Goal: Information Seeking & Learning: Learn about a topic

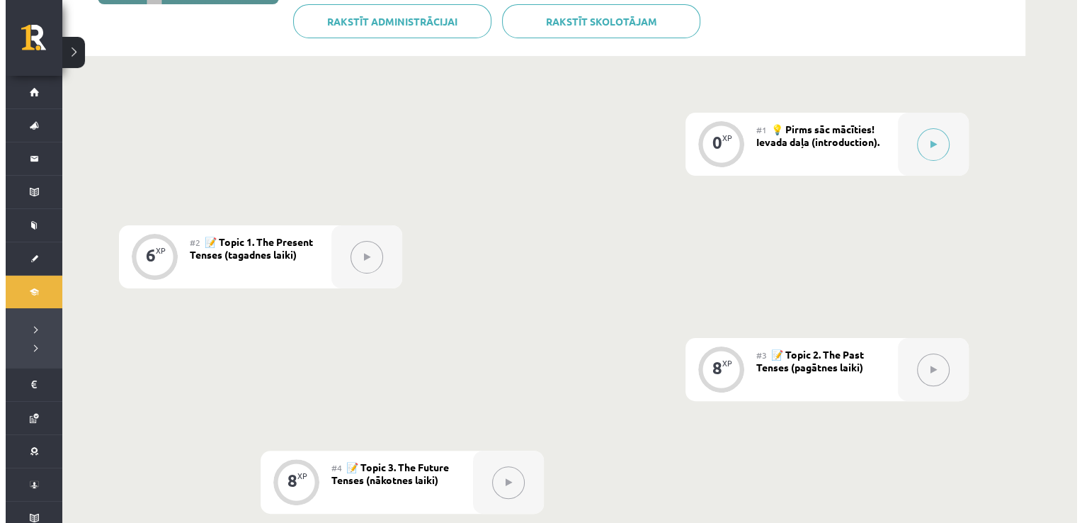
scroll to position [283, 0]
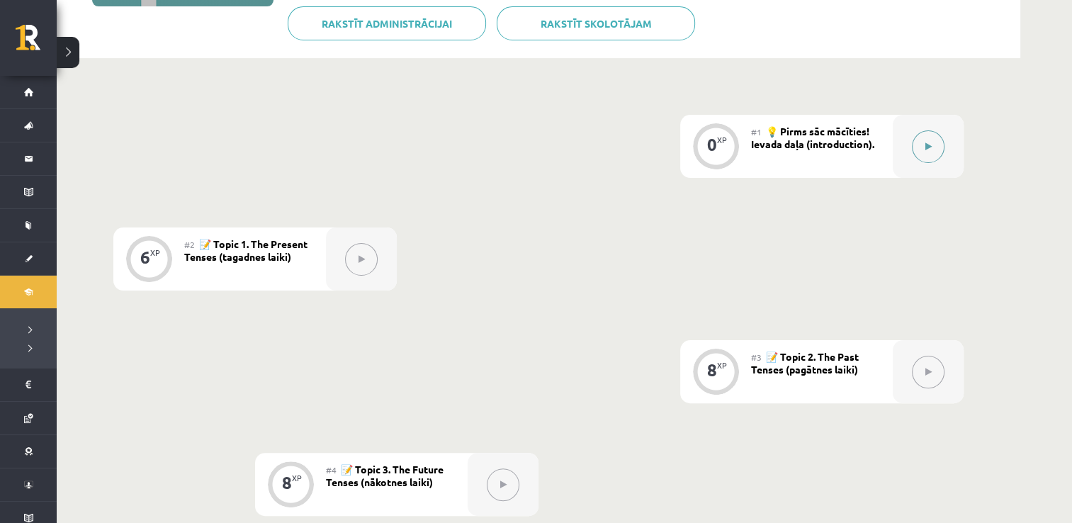
click at [751, 144] on button at bounding box center [928, 146] width 33 height 33
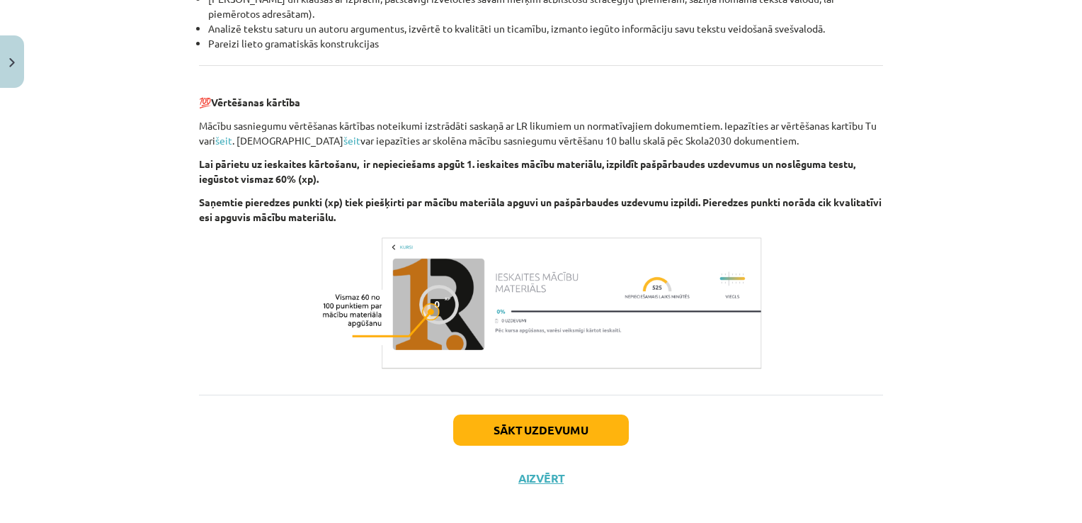
scroll to position [1606, 0]
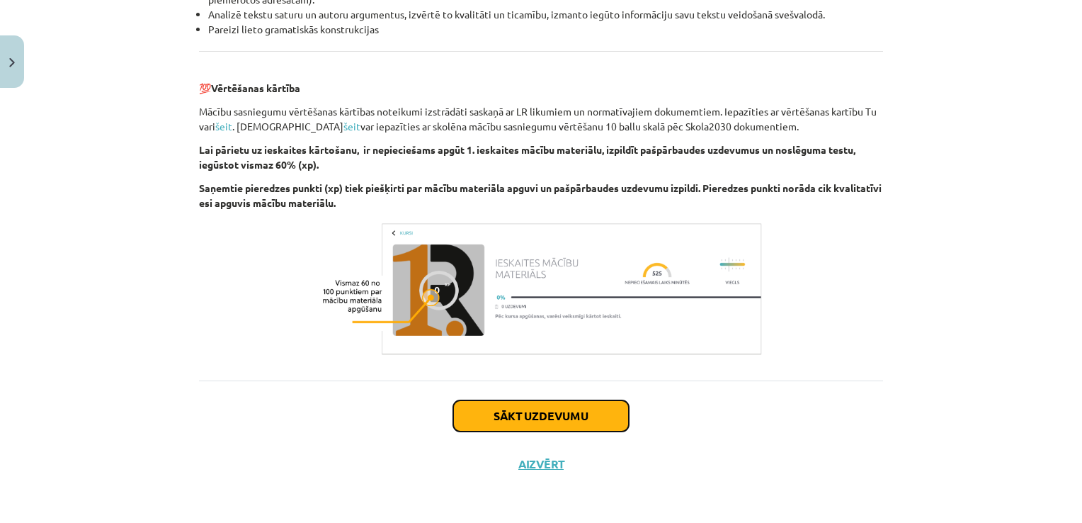
click at [542, 415] on button "Sākt uzdevumu" at bounding box center [541, 415] width 176 height 31
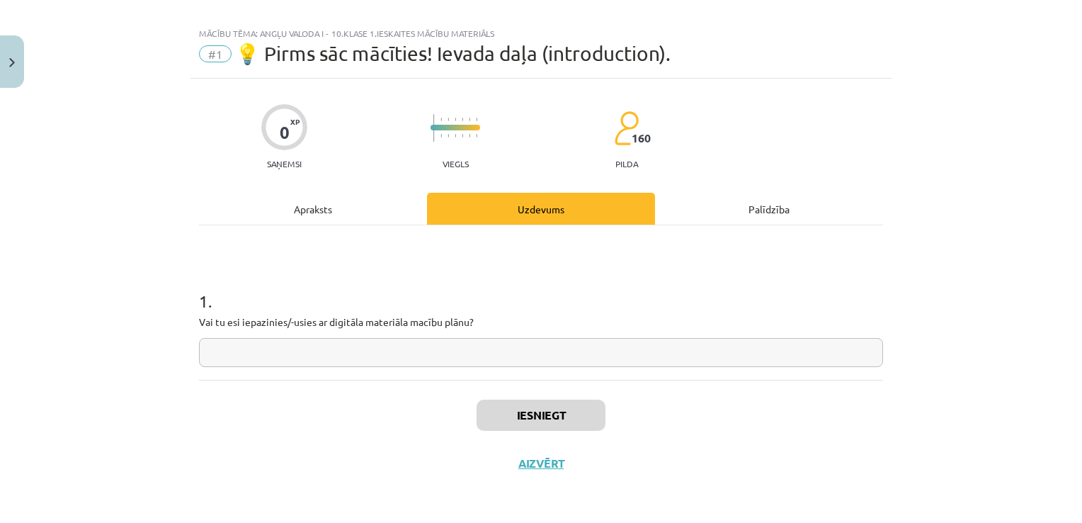
scroll to position [14, 0]
click at [491, 357] on input "text" at bounding box center [541, 353] width 684 height 29
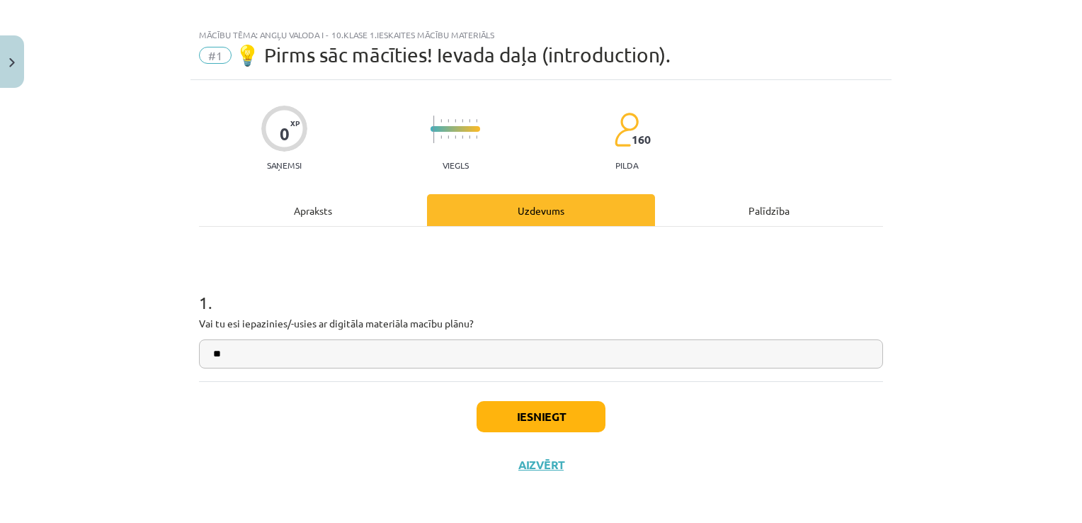
type input "**"
click at [571, 414] on button "Iesniegt" at bounding box center [541, 416] width 129 height 31
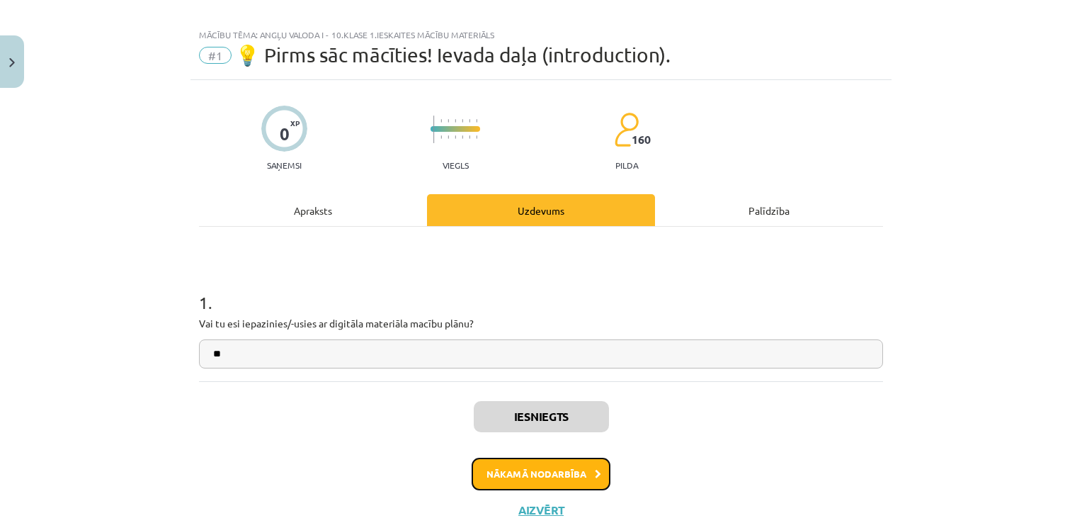
click at [552, 477] on button "Nākamā nodarbība" at bounding box center [541, 474] width 139 height 33
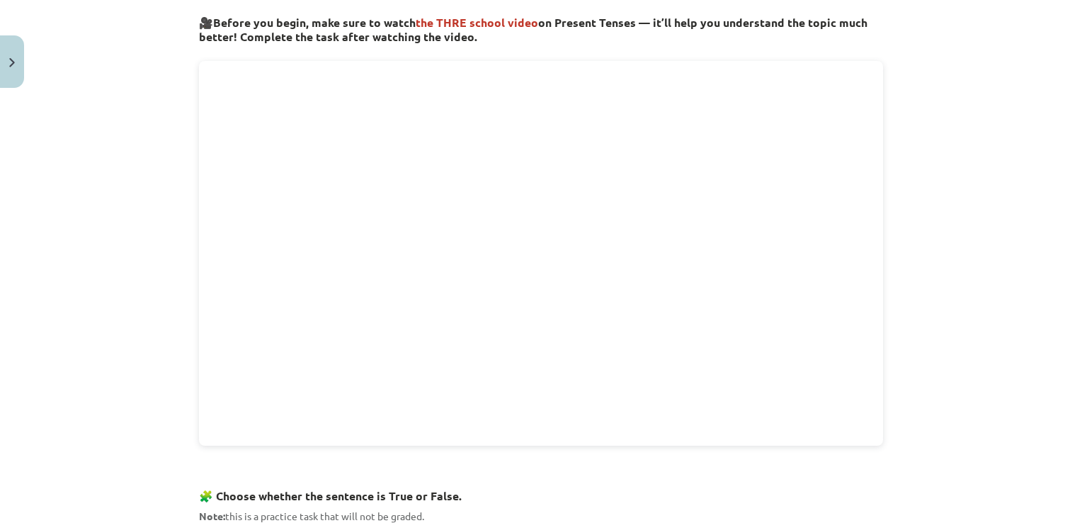
scroll to position [491, 0]
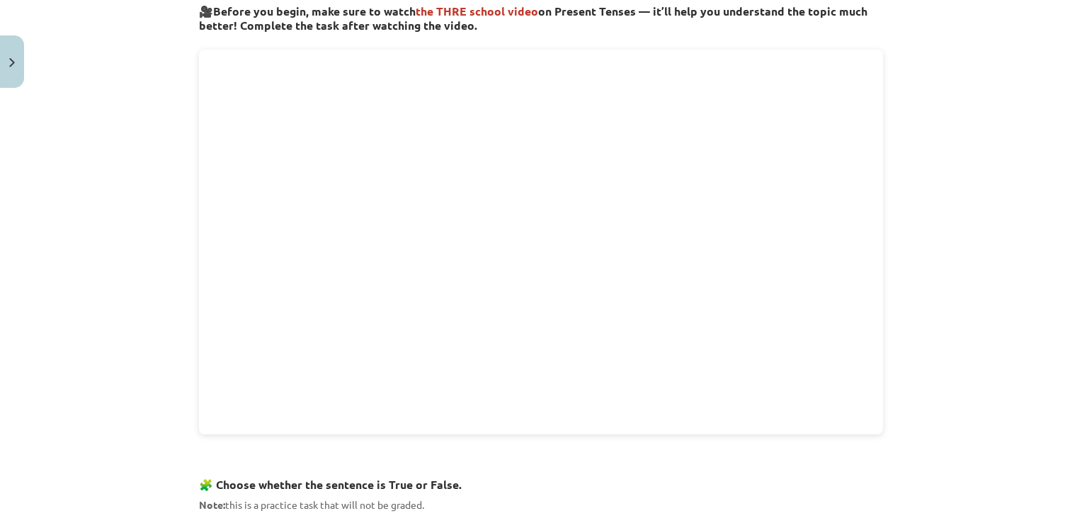
click at [751, 305] on div "Mācību tēma: Angļu valoda i - 10.[PERSON_NAME] 1.ieskaites mācību materiāls #2 …" at bounding box center [541, 261] width 1082 height 523
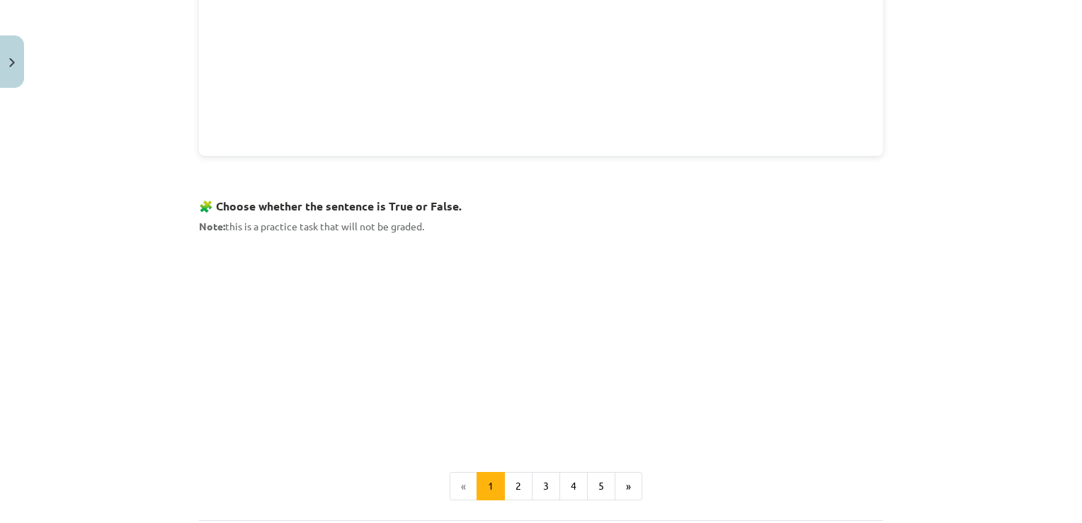
scroll to position [778, 0]
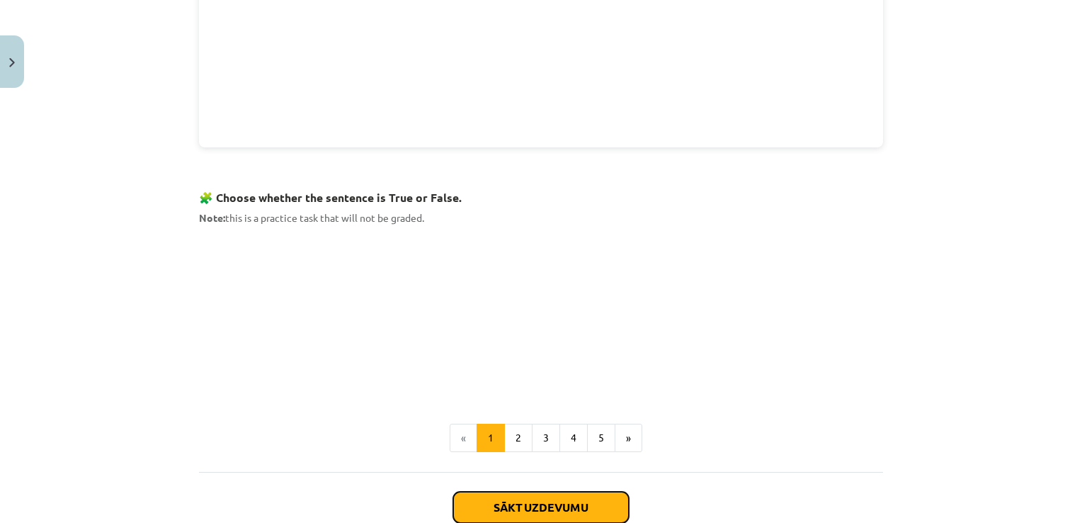
click at [538, 503] on button "Sākt uzdevumu" at bounding box center [541, 507] width 176 height 31
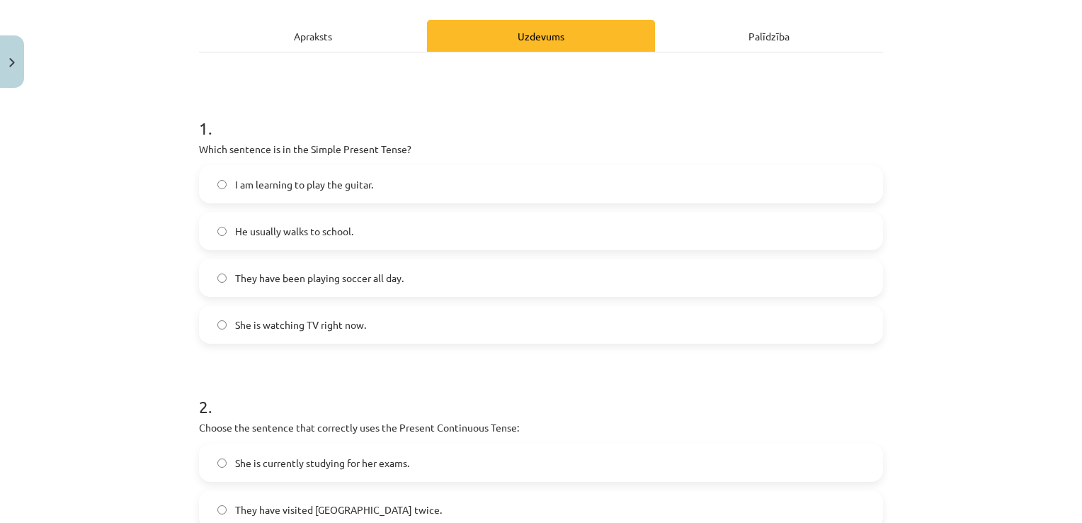
scroll to position [207, 0]
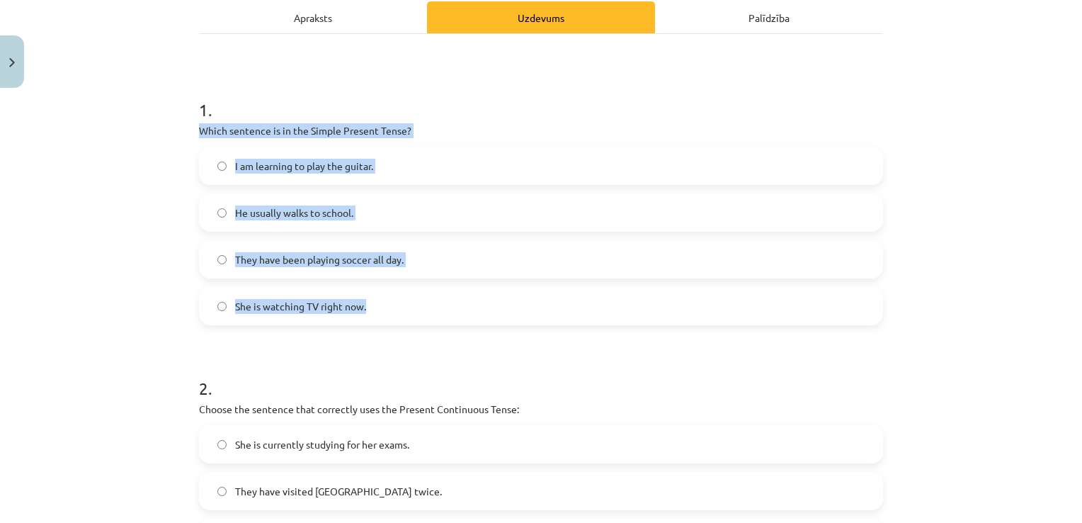
drag, startPoint x: 192, startPoint y: 126, endPoint x: 370, endPoint y: 296, distance: 246.5
click at [370, 296] on div "6 XP Saņemsi Viegls 160 pilda Apraksts Uzdevums Palīdzība 1 . Which sentence is…" at bounding box center [541, 448] width 701 height 1123
copy div "Which sentence is in the Simple Present Tense? I am learning to play the guitar…"
click at [136, 200] on div "Mācību tēma: Angļu valoda i - 10.[PERSON_NAME] 1.ieskaites mācību materiāls #2 …" at bounding box center [541, 261] width 1082 height 523
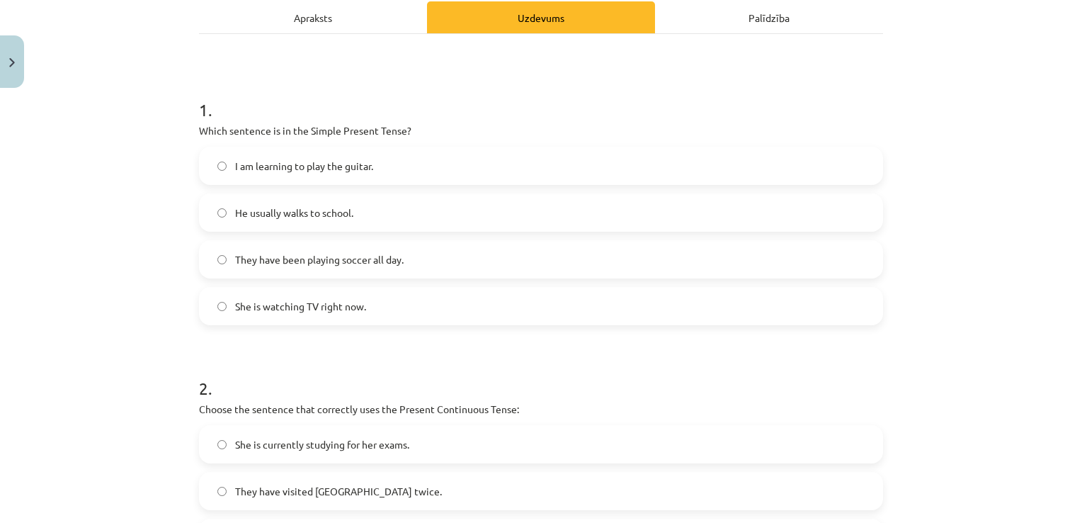
click at [210, 210] on label "He usually walks to school." at bounding box center [540, 212] width 681 height 35
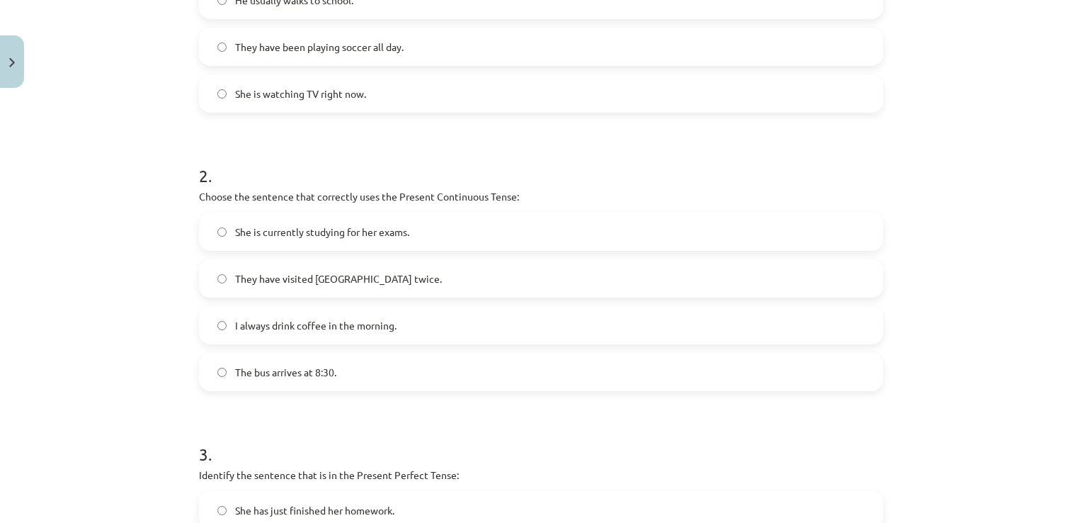
scroll to position [490, 0]
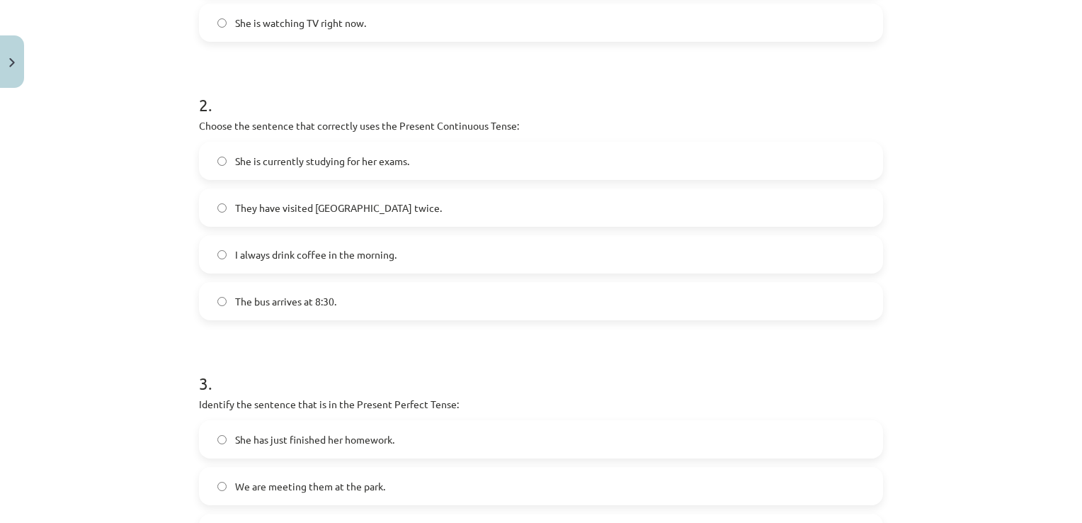
click at [358, 154] on span "She is currently studying for her exams." at bounding box center [322, 161] width 174 height 15
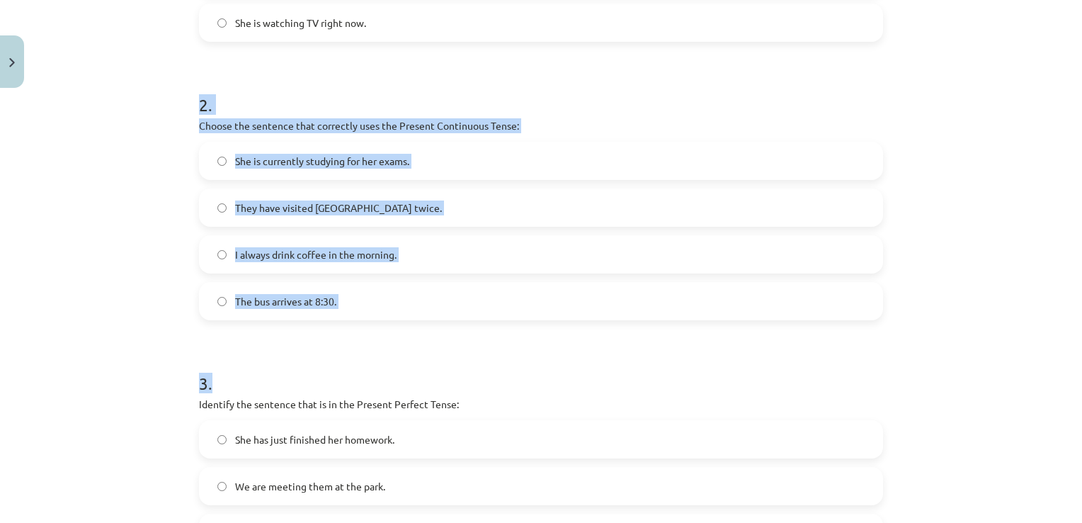
drag, startPoint x: 275, startPoint y: 117, endPoint x: 454, endPoint y: 343, distance: 288.9
click at [454, 343] on div "6 XP Saņemsi Viegls 160 pilda Apraksts Uzdevums Palīdzība 1 . Which sentence is…" at bounding box center [541, 165] width 701 height 1123
copy form "2 . Choose the sentence that correctly uses the Present Continuous Tense: She i…"
click at [87, 171] on div "Mācību tēma: Angļu valoda i - 10.[PERSON_NAME] 1.ieskaites mācību materiāls #2 …" at bounding box center [541, 261] width 1082 height 523
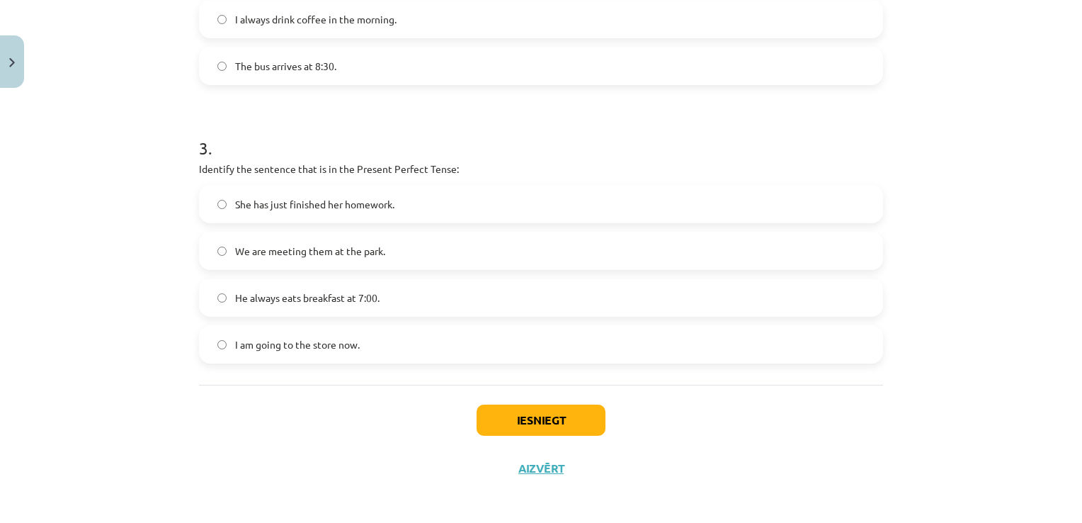
scroll to position [729, 0]
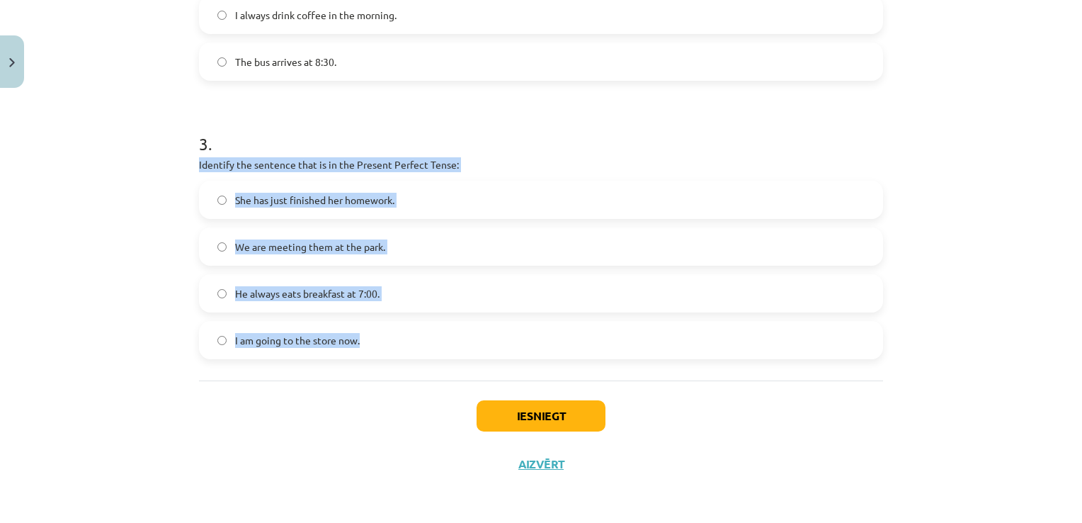
drag, startPoint x: 241, startPoint y: 168, endPoint x: 425, endPoint y: 351, distance: 259.4
copy div "Identify the sentence that is in the Present Perfect Tense: She has just finish…"
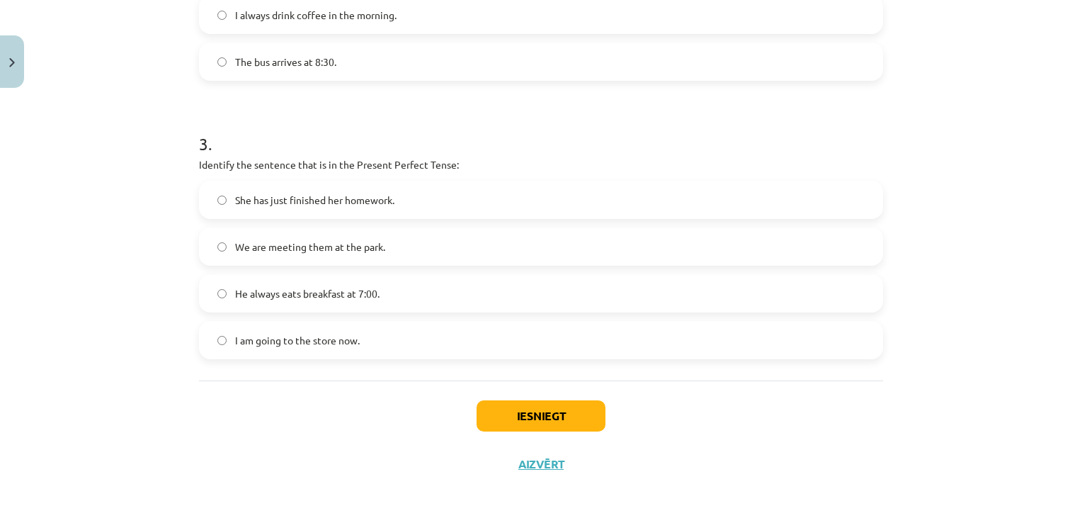
click at [154, 429] on div "Mācību tēma: Angļu valoda i - 10.[PERSON_NAME] 1.ieskaites mācību materiāls #2 …" at bounding box center [541, 261] width 1082 height 523
click at [562, 413] on button "Iesniegt" at bounding box center [541, 415] width 129 height 31
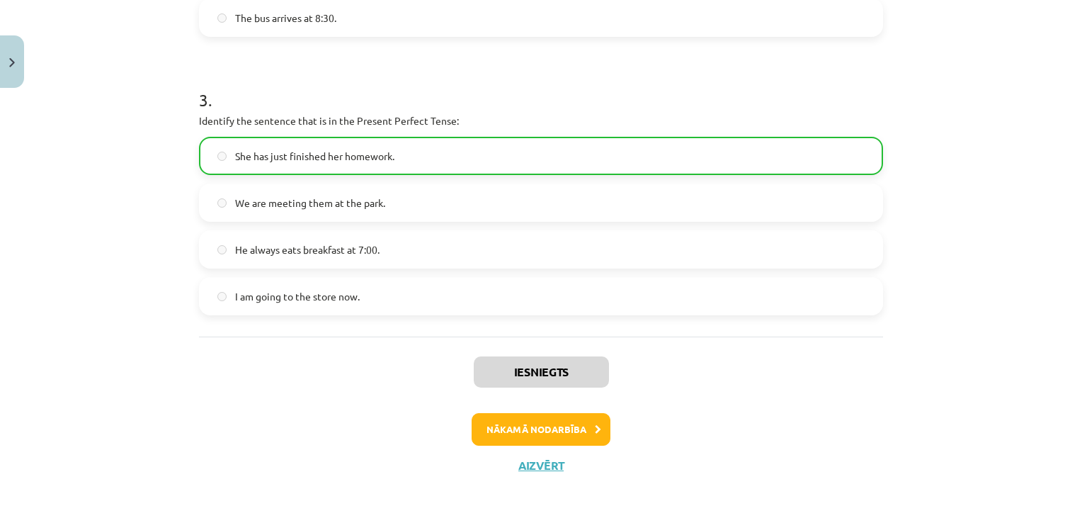
scroll to position [773, 0]
click at [503, 429] on button "Nākamā nodarbība" at bounding box center [541, 429] width 139 height 33
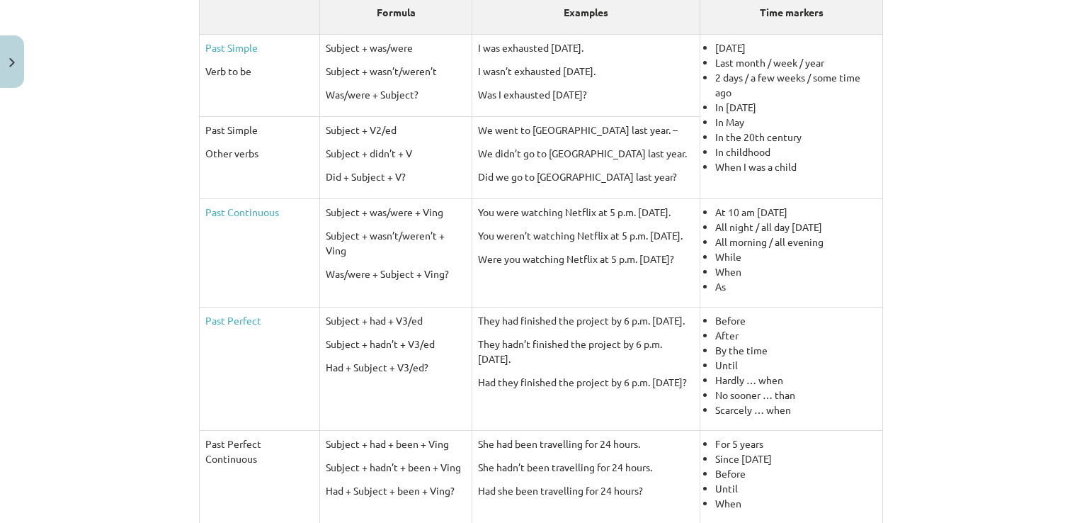
scroll to position [319, 0]
click at [73, 242] on div "Mācību tēma: Angļu valoda i - 10.[PERSON_NAME] 1.ieskaites mācību materiāls #3 …" at bounding box center [541, 261] width 1082 height 523
click at [95, 256] on div "Mācību tēma: Angļu valoda i - 10.[PERSON_NAME] 1.ieskaites mācību materiāls #3 …" at bounding box center [541, 261] width 1082 height 523
click at [71, 188] on div "Mācību tēma: Angļu valoda i - 10.[PERSON_NAME] 1.ieskaites mācību materiāls #3 …" at bounding box center [541, 261] width 1082 height 523
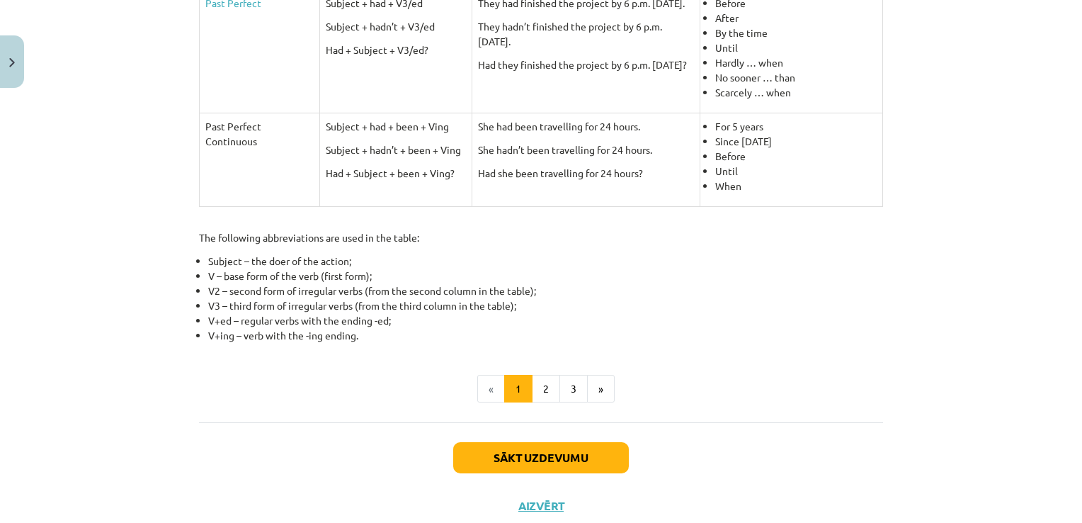
scroll to position [644, 0]
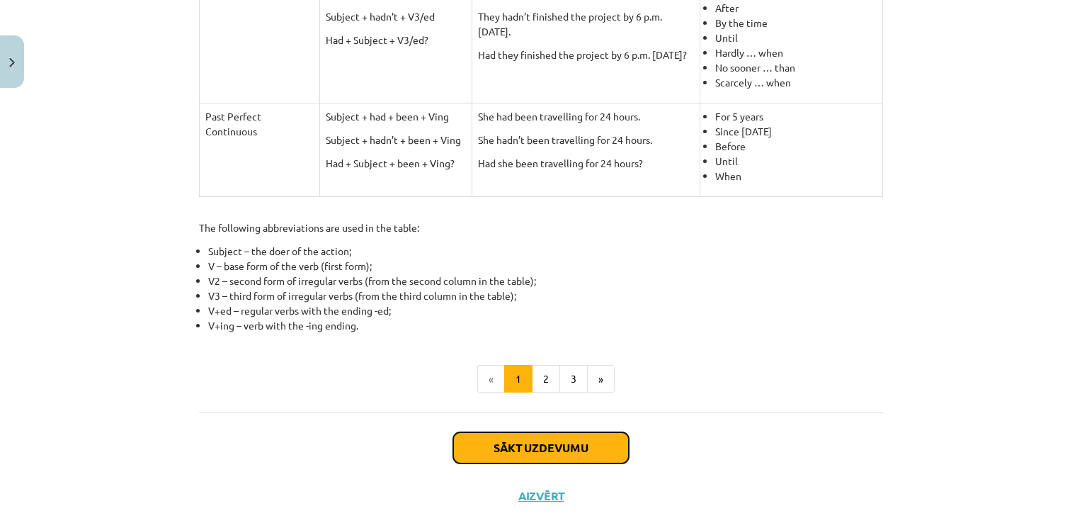
click at [543, 450] on button "Sākt uzdevumu" at bounding box center [541, 447] width 176 height 31
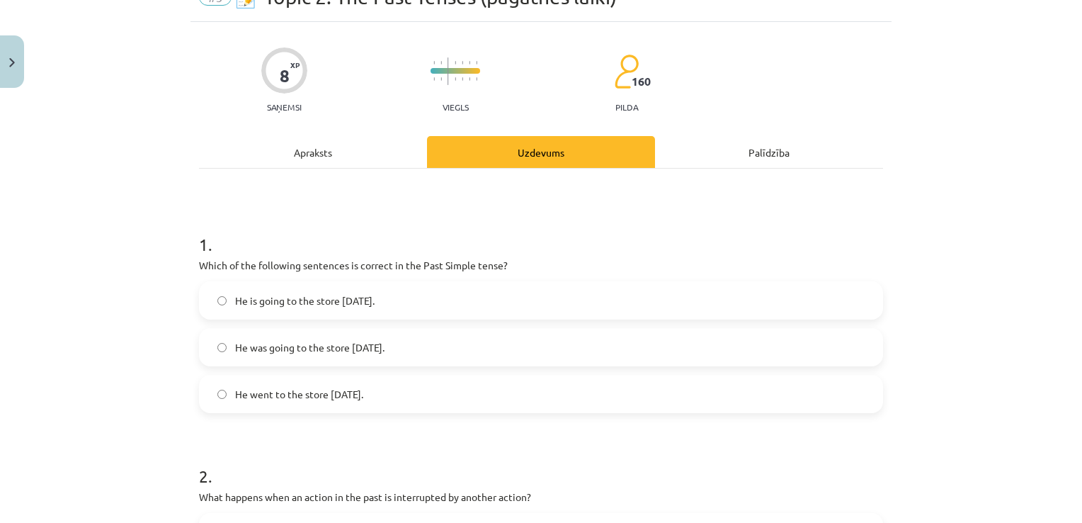
scroll to position [177, 0]
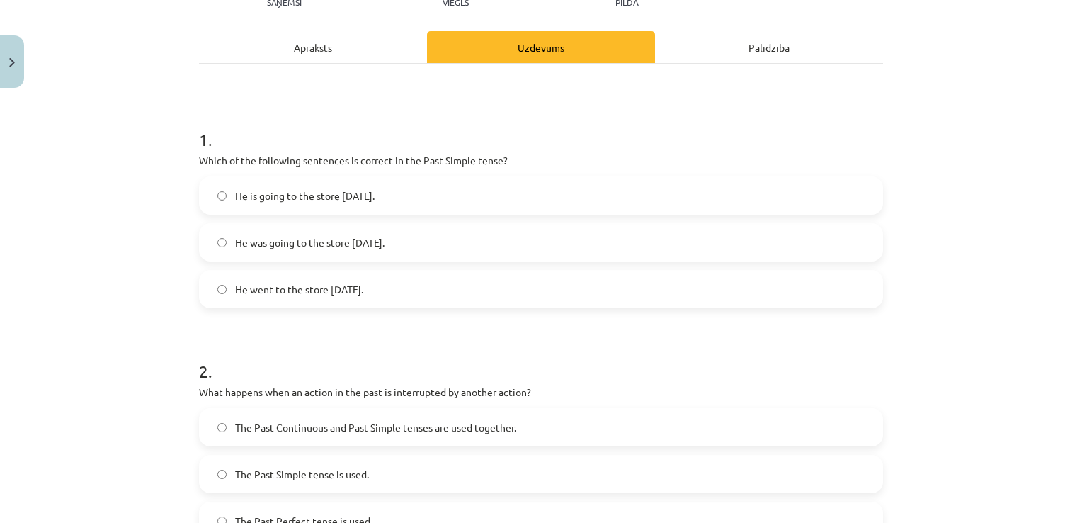
drag, startPoint x: 188, startPoint y: 158, endPoint x: 459, endPoint y: 296, distance: 303.8
click at [459, 296] on div "8 XP Saņemsi Viegls 160 pilda Apraksts Uzdevums Palīdzība 1 . Which of the foll…" at bounding box center [541, 524] width 701 height 1215
copy div "Which of the following sentences is correct in the Past Simple tense? He is goi…"
click at [151, 272] on div "Mācību tēma: Angļu valoda i - 10.[PERSON_NAME] 1.ieskaites mācību materiāls #3 …" at bounding box center [541, 261] width 1082 height 523
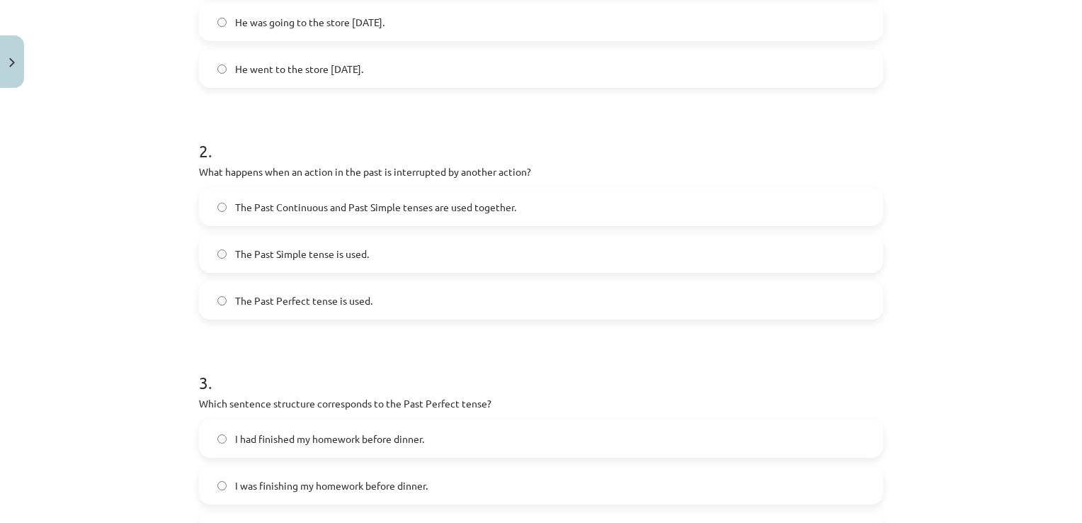
scroll to position [390, 0]
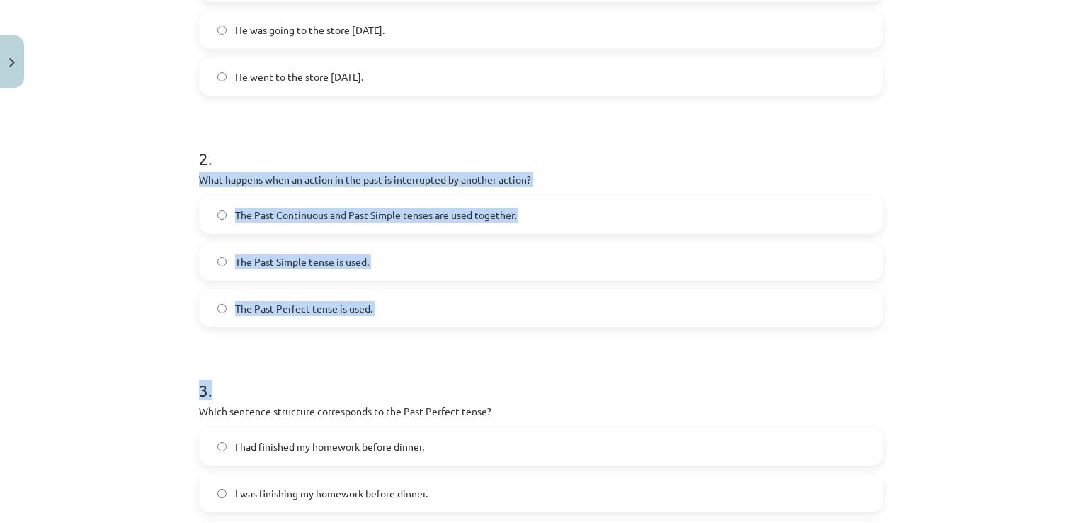
drag, startPoint x: 191, startPoint y: 178, endPoint x: 376, endPoint y: 333, distance: 240.8
click at [376, 333] on div "8 XP Saņemsi Viegls 160 pilda Apraksts Uzdevums Palīdzība 1 . Which of the foll…" at bounding box center [541, 312] width 701 height 1215
copy form "What happens when an action in the past is interrupted by another action? The P…"
click at [130, 244] on div "Mācību tēma: Angļu valoda i - 10.[PERSON_NAME] 1.ieskaites mācību materiāls #3 …" at bounding box center [541, 261] width 1082 height 523
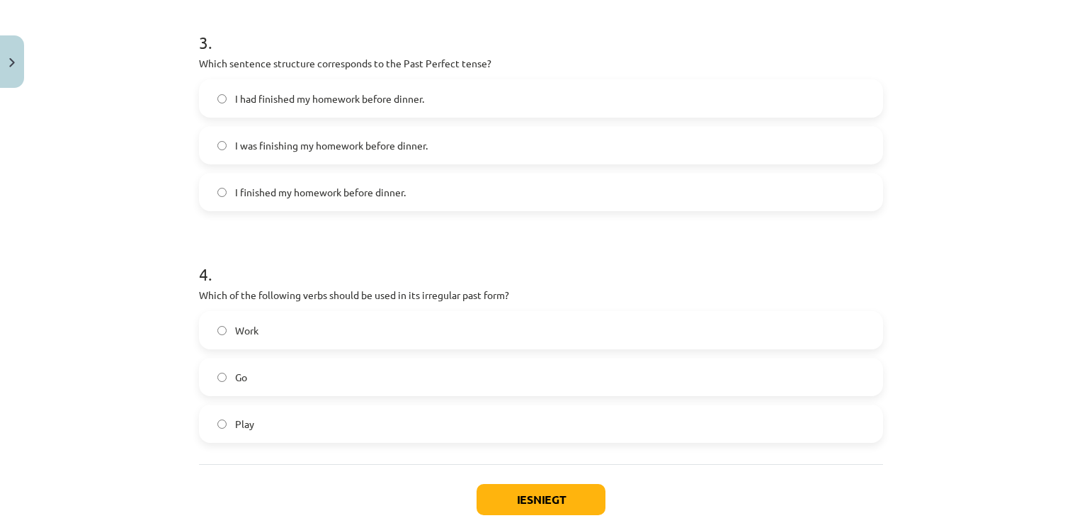
scroll to position [744, 0]
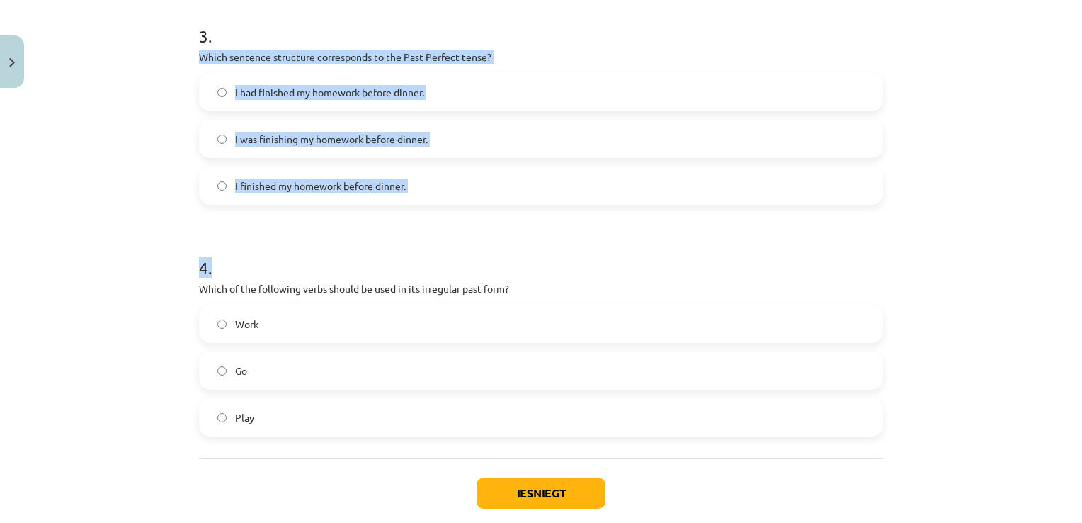
drag, startPoint x: 201, startPoint y: 51, endPoint x: 418, endPoint y: 208, distance: 267.7
copy form "Which sentence structure corresponds to the Past Perfect tense? I had finished …"
click at [123, 225] on div "Mācību tēma: Angļu valoda i - 10.[PERSON_NAME] 1.ieskaites mācību materiāls #3 …" at bounding box center [541, 261] width 1082 height 523
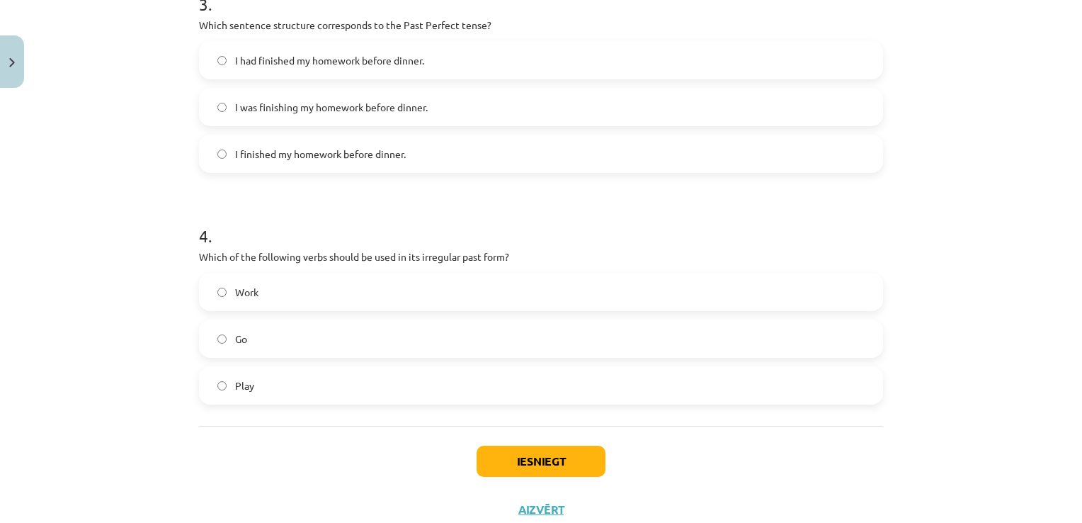
scroll to position [821, 0]
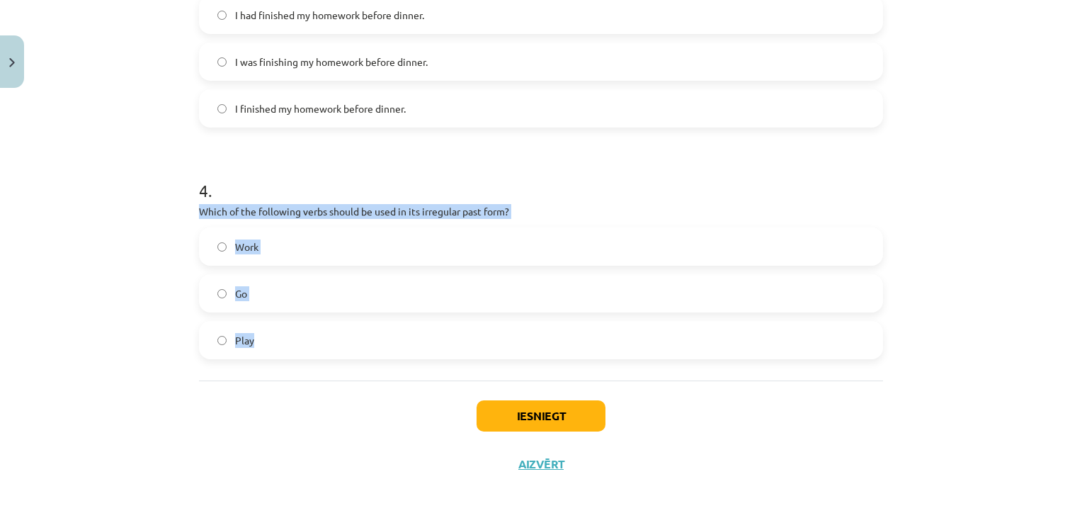
drag, startPoint x: 268, startPoint y: 224, endPoint x: 374, endPoint y: 360, distance: 172.1
click at [374, 360] on div "Mācību tēma: Angļu valoda i - 10.[PERSON_NAME] 1.ieskaites mācību materiāls #3 …" at bounding box center [541, 261] width 1082 height 523
copy div "Which of the following verbs should be used in its irregular past form? Work Go…"
click at [94, 313] on div "Mācību tēma: Angļu valoda i - 10.[PERSON_NAME] 1.ieskaites mācību materiāls #3 …" at bounding box center [541, 261] width 1082 height 523
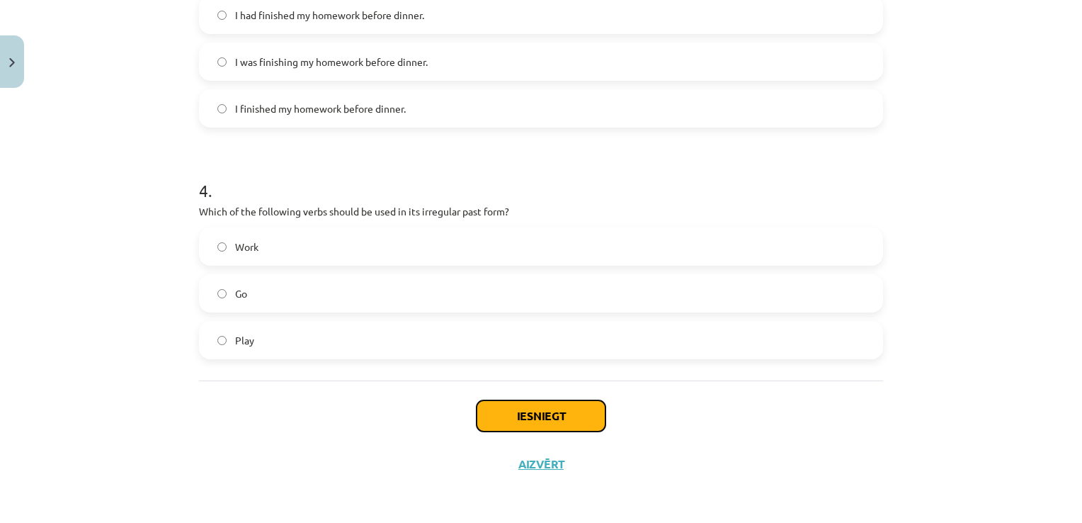
click at [503, 407] on button "Iesniegt" at bounding box center [541, 415] width 129 height 31
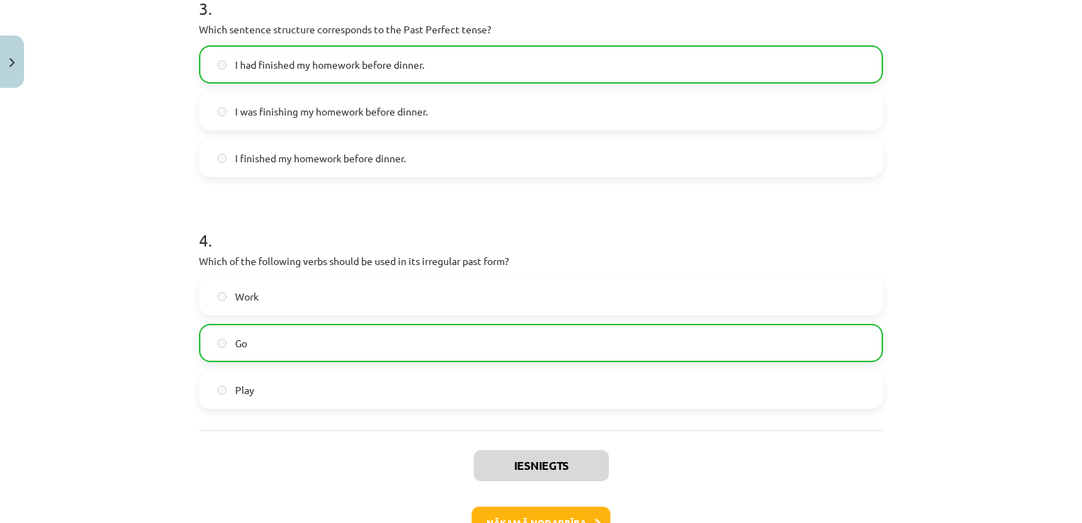
scroll to position [865, 0]
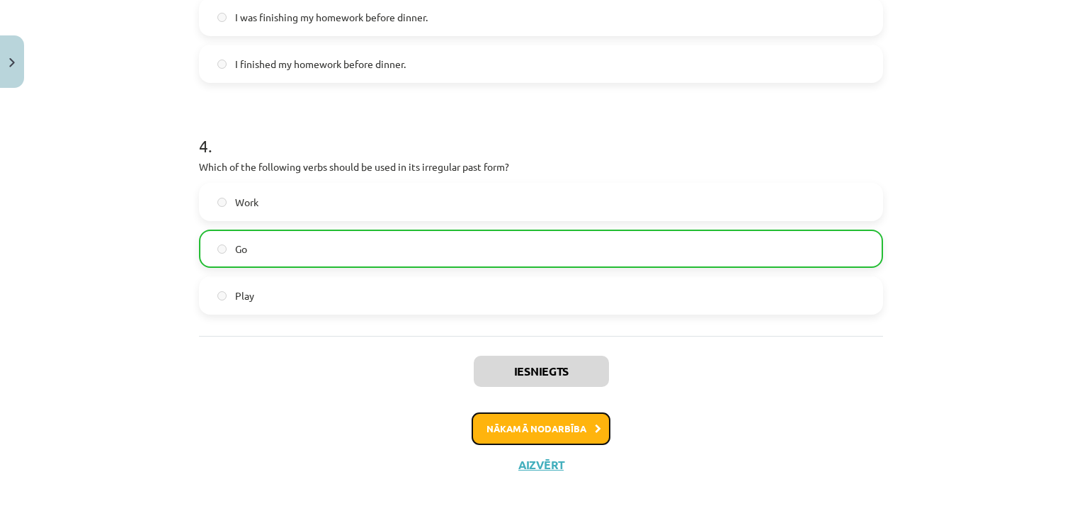
click at [516, 426] on button "Nākamā nodarbība" at bounding box center [541, 428] width 139 height 33
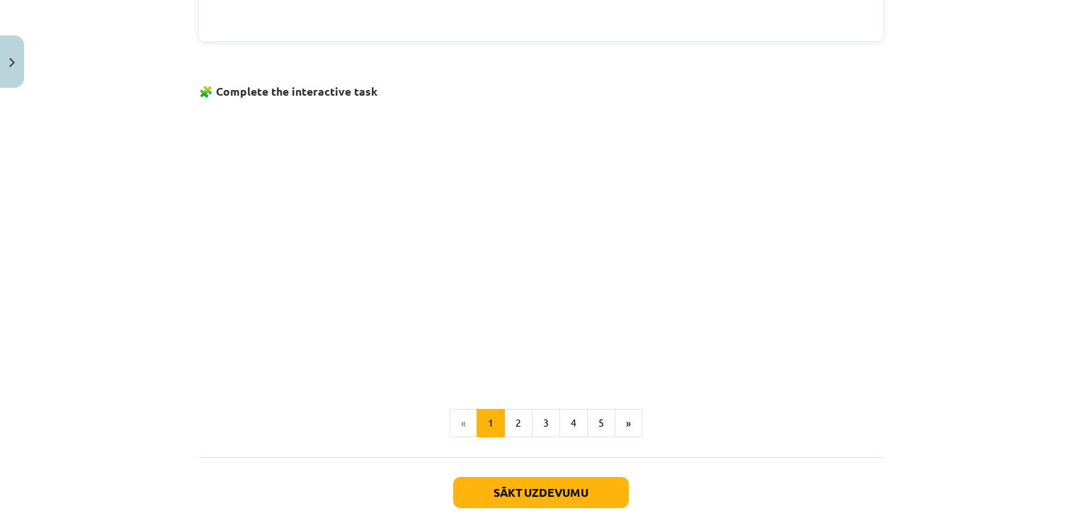
scroll to position [840, 0]
click at [518, 484] on button "Sākt uzdevumu" at bounding box center [541, 490] width 176 height 31
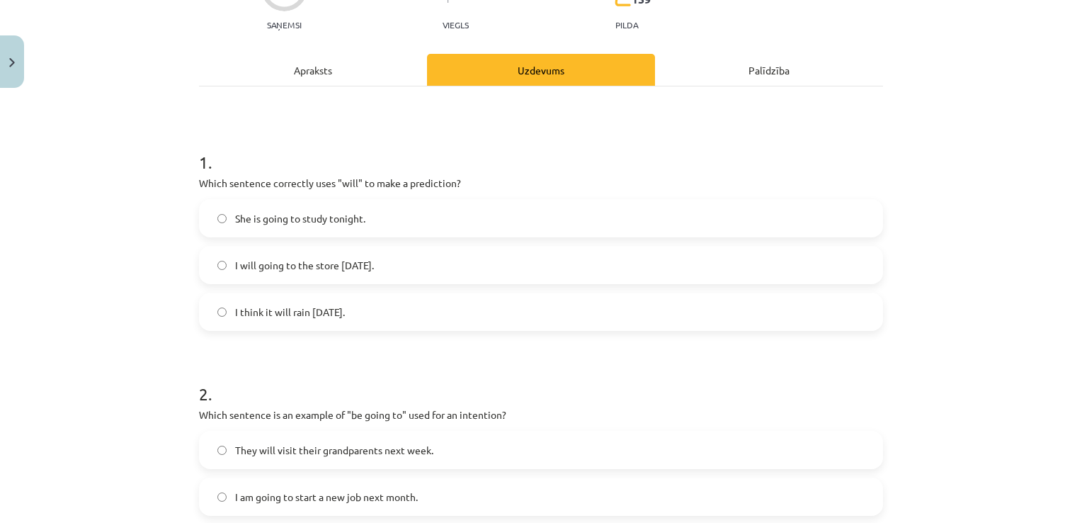
scroll to position [177, 0]
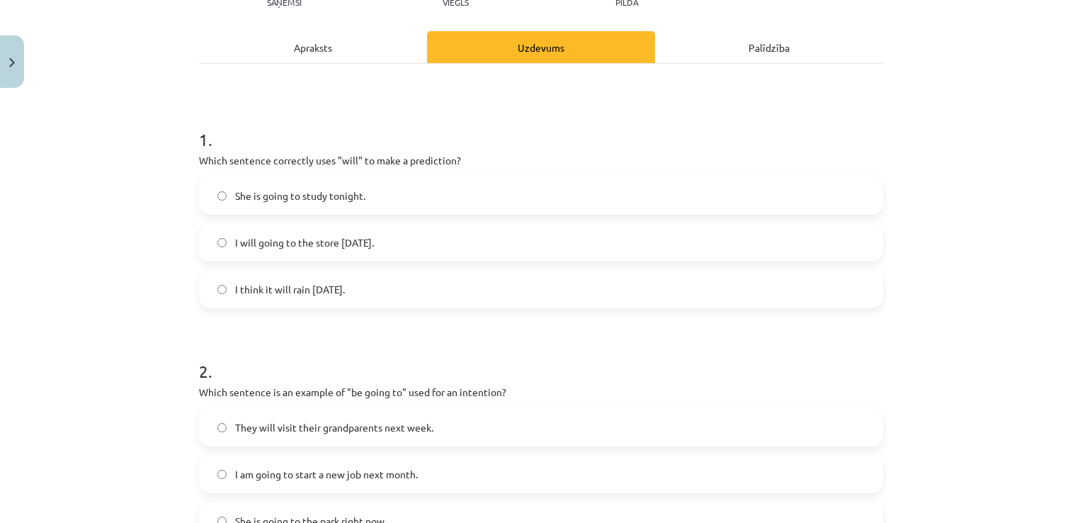
drag, startPoint x: 249, startPoint y: 141, endPoint x: 480, endPoint y: 296, distance: 278.1
click at [480, 296] on div "8 XP Saņemsi Viegls 159 pilda Apraksts Uzdevums Palīdzība 1 . Which sentence co…" at bounding box center [541, 524] width 701 height 1215
copy div "Which sentence correctly uses "will" to make a prediction? She is going to stud…"
click at [178, 310] on div "Mācību tēma: Angļu valoda i - 10.[PERSON_NAME] 1.ieskaites mācību materiāls #4 …" at bounding box center [541, 261] width 1082 height 523
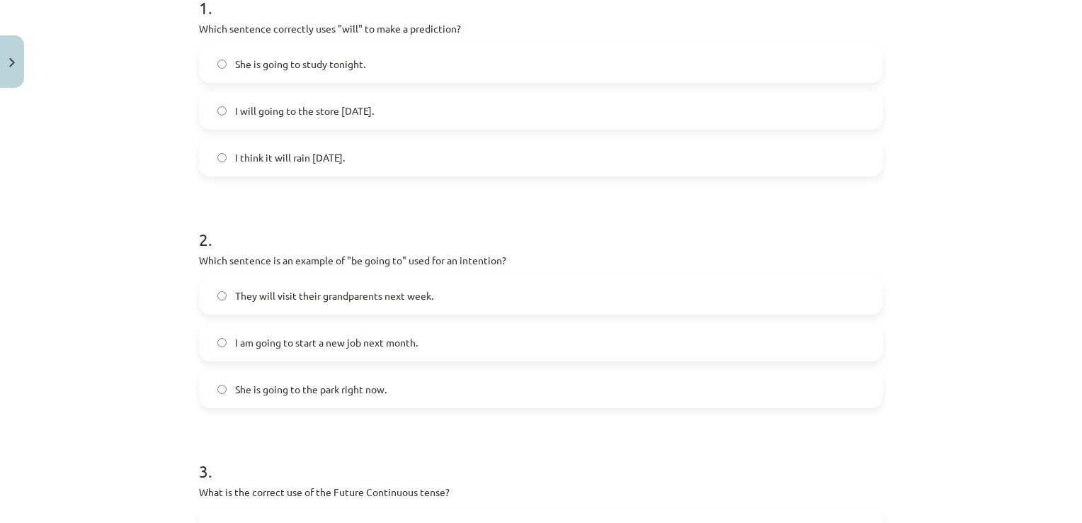
scroll to position [390, 0]
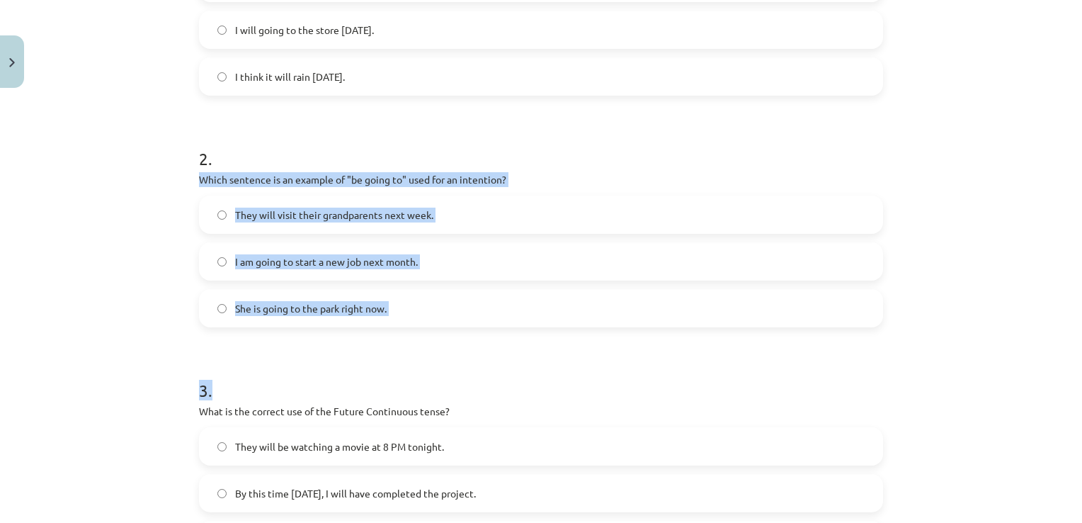
drag, startPoint x: 193, startPoint y: 174, endPoint x: 423, endPoint y: 347, distance: 288.3
click at [423, 347] on form "1 . Which sentence correctly uses "will" to make a prediction? She is going to …" at bounding box center [541, 341] width 684 height 898
copy form "Which sentence is an example of "be going to" used for an intention? They will …"
click at [133, 274] on div "Mācību tēma: Angļu valoda i - 10.[PERSON_NAME] 1.ieskaites mācību materiāls #4 …" at bounding box center [541, 261] width 1082 height 523
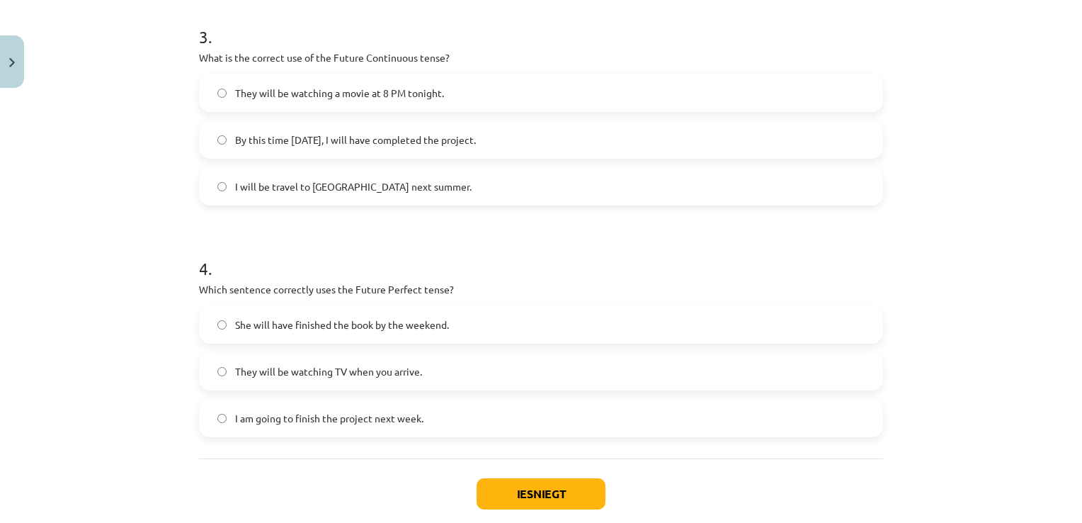
scroll to position [744, 0]
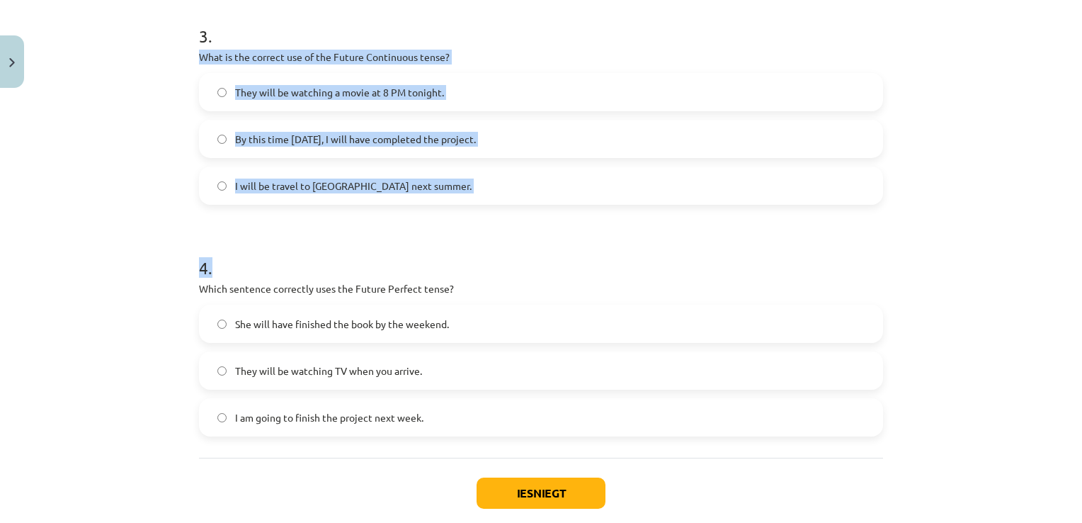
drag, startPoint x: 183, startPoint y: 50, endPoint x: 450, endPoint y: 225, distance: 320.2
click at [450, 225] on div "Mācību tēma: Angļu valoda i - 10.[PERSON_NAME] 1.ieskaites mācību materiāls #4 …" at bounding box center [541, 261] width 1082 height 523
copy form "What is the correct use of the Future Continuous tense? They will be watching a…"
click at [121, 234] on div "Mācību tēma: Angļu valoda i - 10.[PERSON_NAME] 1.ieskaites mācību materiāls #4 …" at bounding box center [541, 261] width 1082 height 523
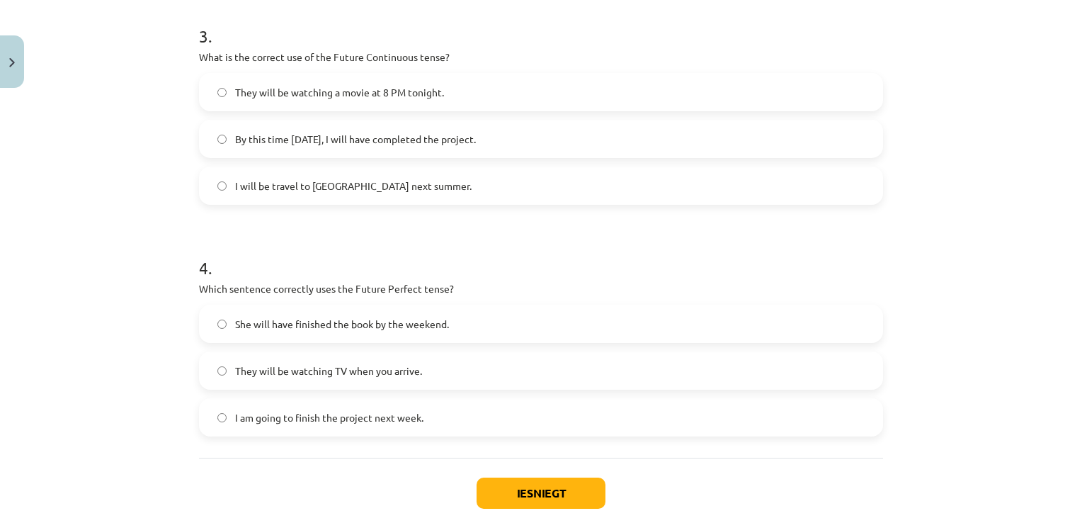
click at [93, 322] on div "Mācību tēma: Angļu valoda i - 10.[PERSON_NAME] 1.ieskaites mācību materiāls #4 …" at bounding box center [541, 261] width 1082 height 523
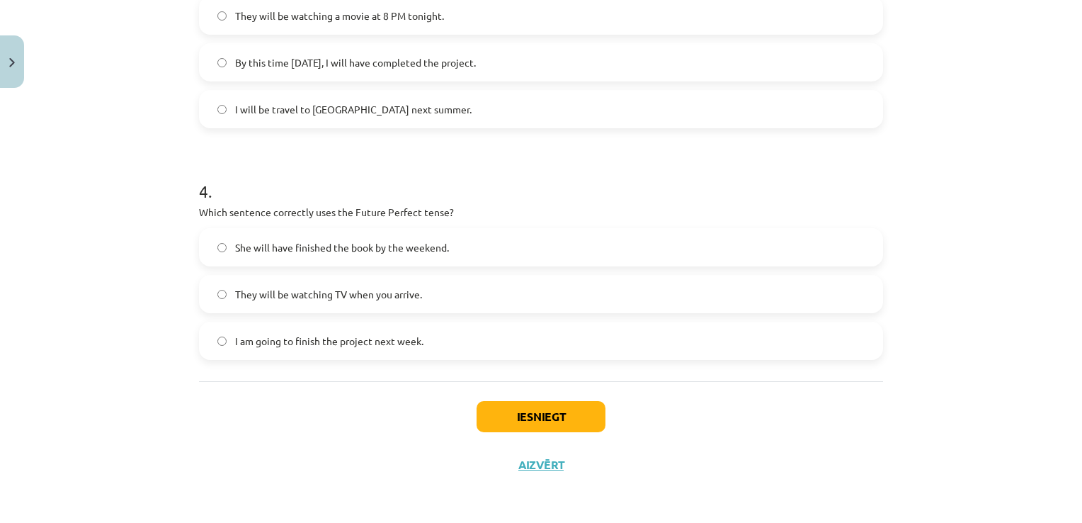
scroll to position [821, 0]
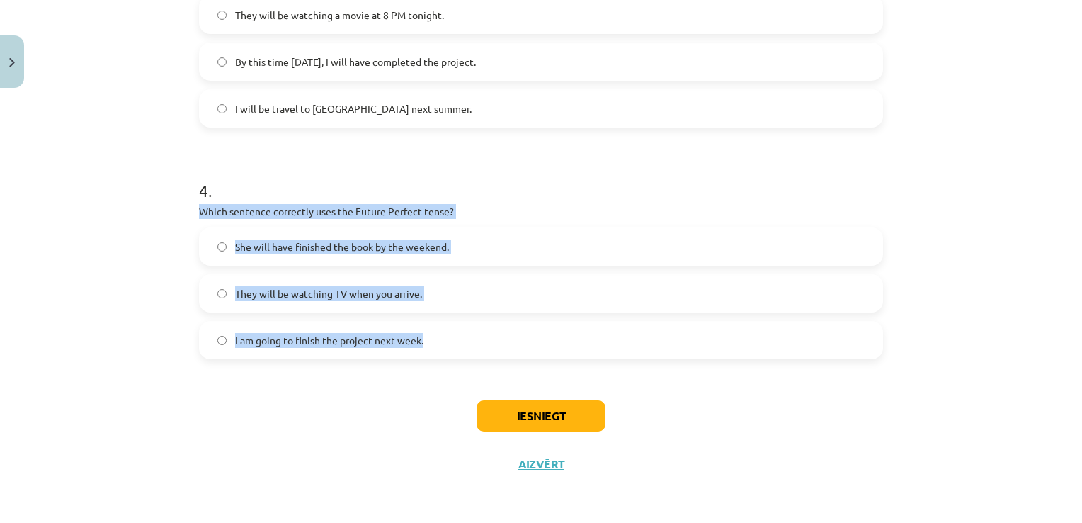
drag, startPoint x: 227, startPoint y: 203, endPoint x: 462, endPoint y: 375, distance: 290.4
click at [38, 290] on div "Mācību tēma: Angļu valoda i - 10.[PERSON_NAME] 1.ieskaites mācību materiāls #4 …" at bounding box center [541, 261] width 1082 height 523
drag, startPoint x: 208, startPoint y: 205, endPoint x: 465, endPoint y: 354, distance: 297.0
click at [465, 354] on div "4 . Which sentence correctly uses the Future Perfect tense? She will have finis…" at bounding box center [541, 257] width 684 height 203
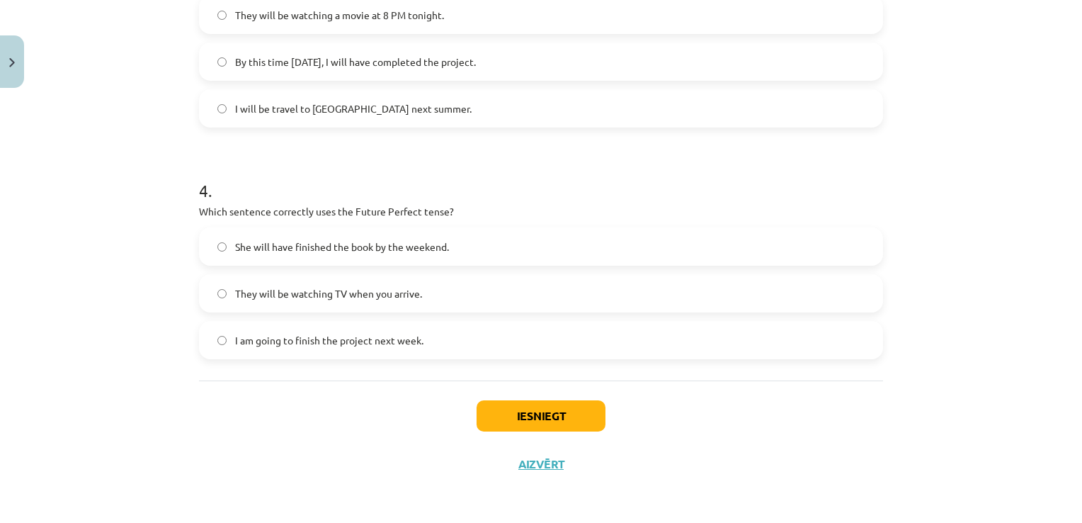
click at [341, 455] on div "Iesniegt Aizvērt" at bounding box center [541, 429] width 684 height 99
click at [517, 419] on button "Iesniegt" at bounding box center [541, 415] width 129 height 31
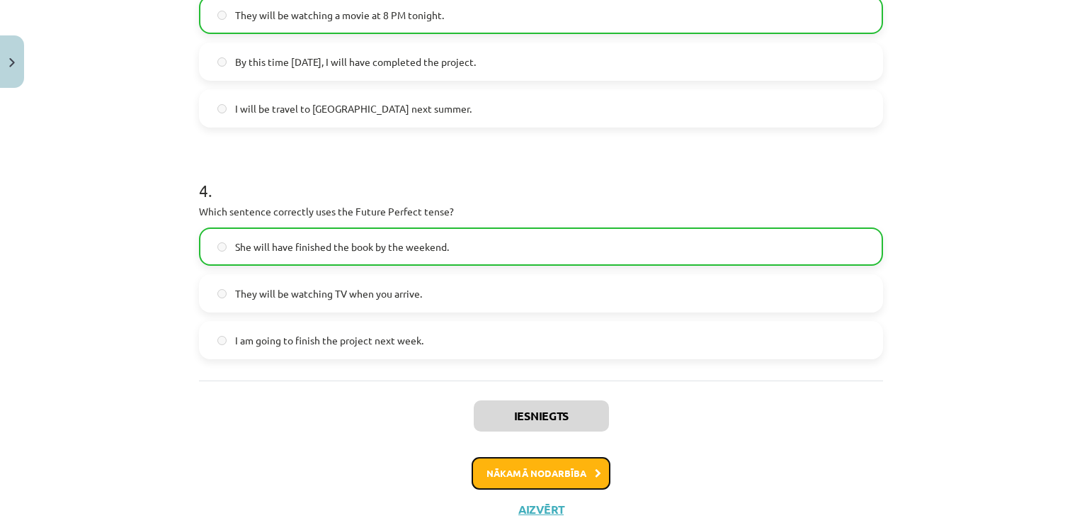
click at [538, 467] on button "Nākamā nodarbība" at bounding box center [541, 473] width 139 height 33
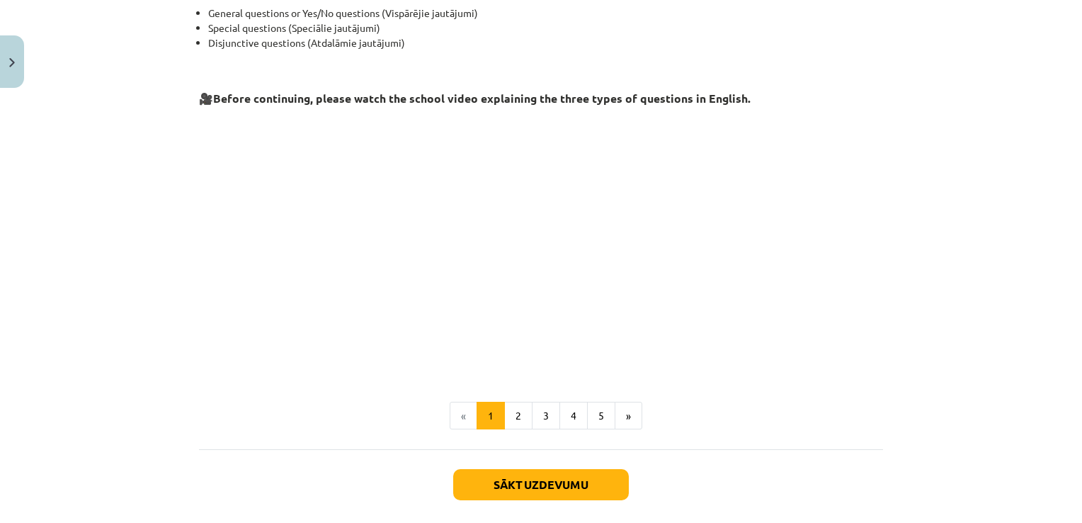
scroll to position [346, 0]
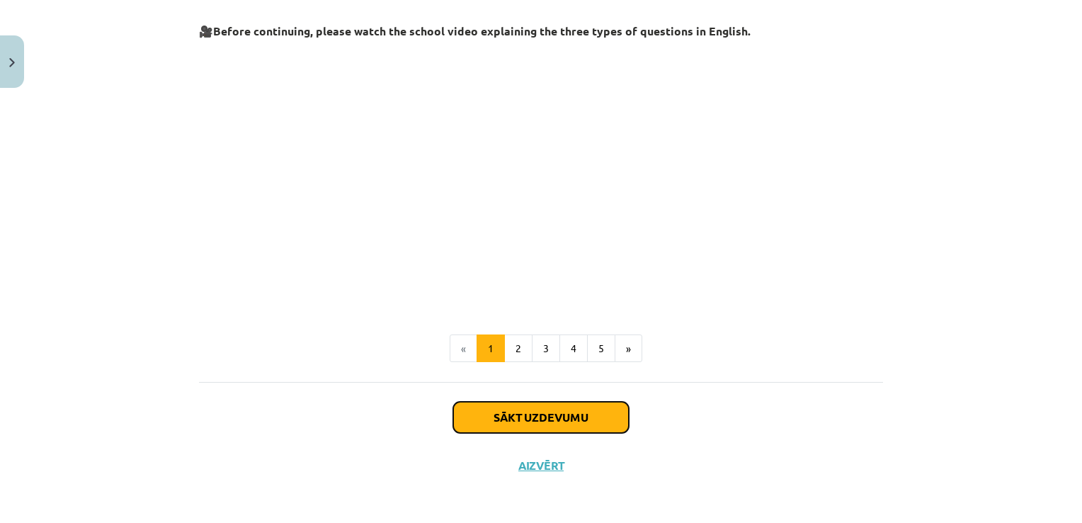
click at [559, 418] on button "Sākt uzdevumu" at bounding box center [541, 417] width 176 height 31
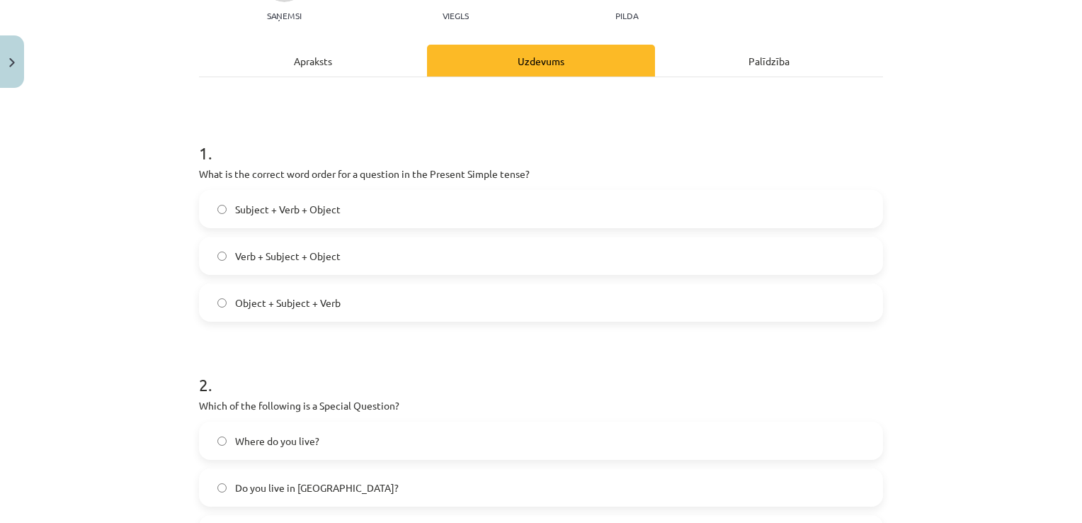
scroll to position [177, 0]
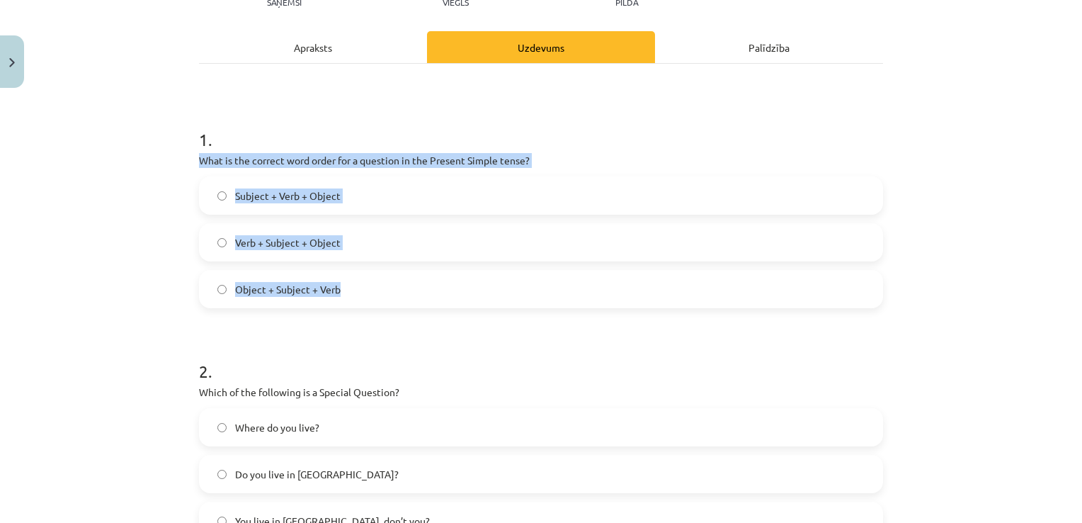
drag, startPoint x: 191, startPoint y: 157, endPoint x: 439, endPoint y: 297, distance: 285.4
click at [439, 297] on div "8 XP Saņemsi Viegls 154 pilda Apraksts Uzdevums Palīdzība 1 . What is the corre…" at bounding box center [541, 524] width 701 height 1215
click at [178, 247] on div "Mācību tēma: Angļu valoda i - 10.[PERSON_NAME] 1.ieskaites mācību materiāls #5 …" at bounding box center [541, 261] width 1082 height 523
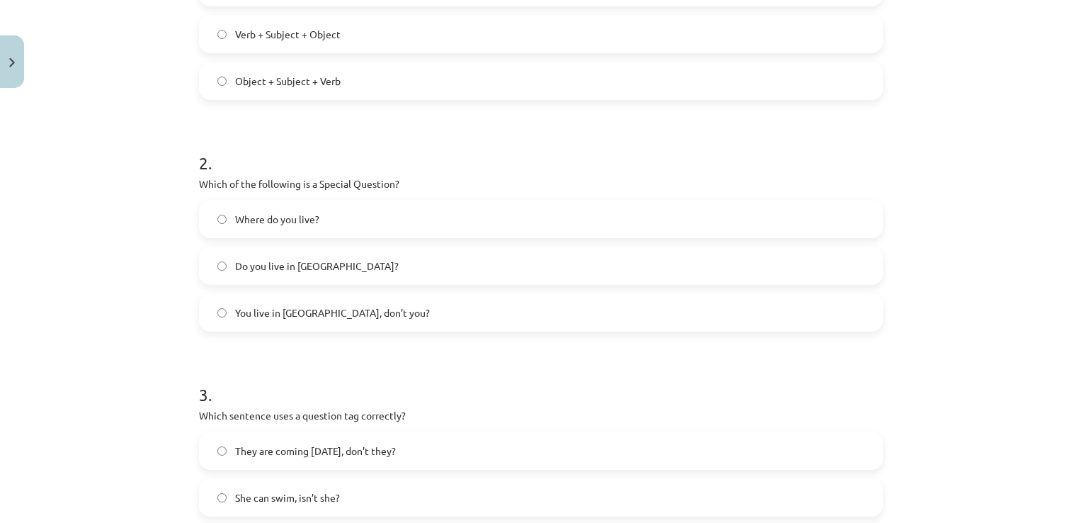
scroll to position [390, 0]
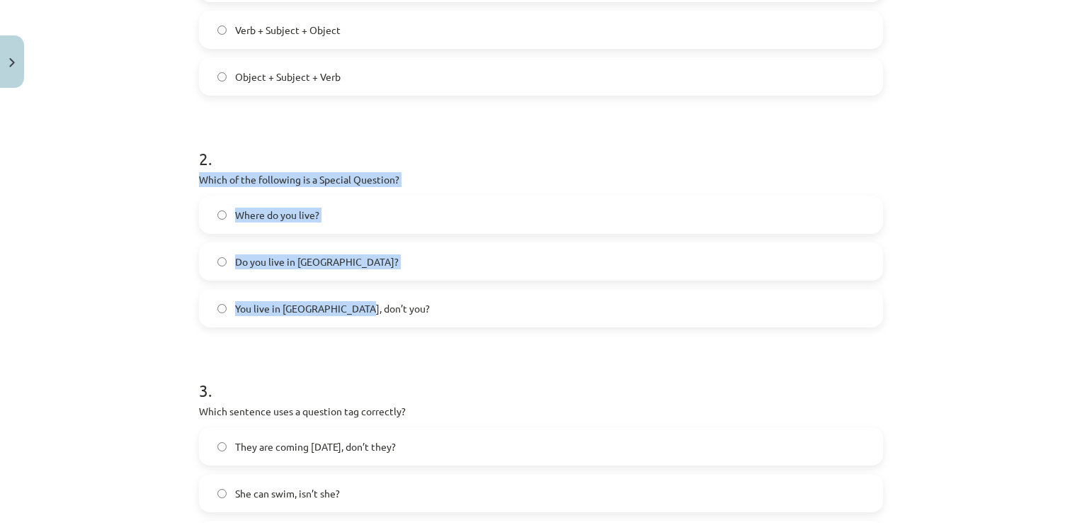
drag, startPoint x: 193, startPoint y: 169, endPoint x: 360, endPoint y: 306, distance: 215.8
click at [360, 306] on div "8 XP Saņemsi Viegls 154 pilda Apraksts Uzdevums Palīdzība 1 . What is the corre…" at bounding box center [541, 312] width 701 height 1215
click at [153, 314] on div "Mācību tēma: Angļu valoda i - 10.[PERSON_NAME] 1.ieskaites mācību materiāls #5 …" at bounding box center [541, 261] width 1082 height 523
drag, startPoint x: 189, startPoint y: 169, endPoint x: 386, endPoint y: 329, distance: 253.7
click at [386, 329] on div "8 XP Saņemsi Viegls 154 pilda Apraksts Uzdevums Palīdzība 1 . What is the corre…" at bounding box center [541, 312] width 701 height 1215
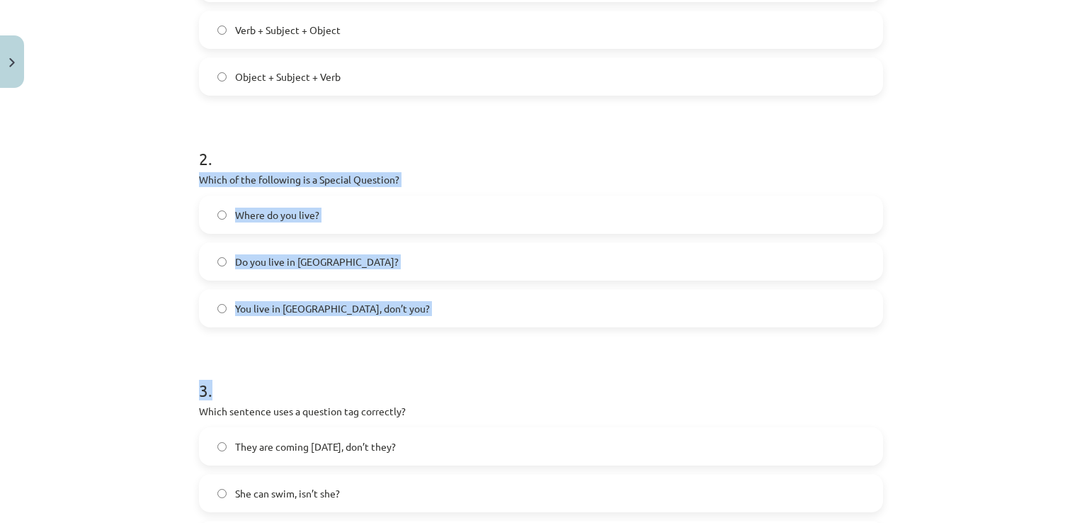
click at [181, 289] on div "Mācību tēma: Angļu valoda i - 10.[PERSON_NAME] 1.ieskaites mācību materiāls #5 …" at bounding box center [541, 261] width 1082 height 523
click at [140, 248] on div "Mācību tēma: Angļu valoda i - 10.[PERSON_NAME] 1.ieskaites mācību materiāls #5 …" at bounding box center [541, 261] width 1082 height 523
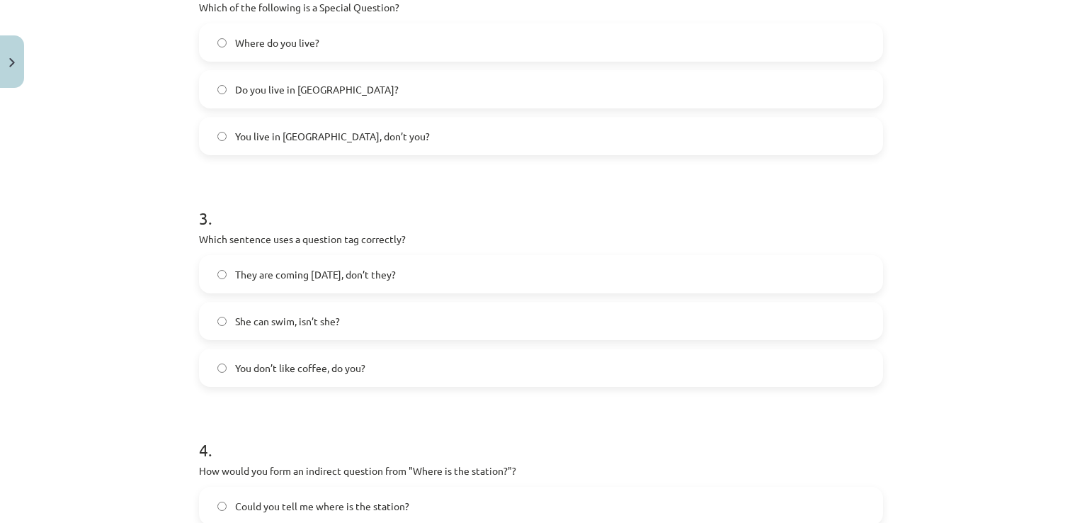
scroll to position [602, 0]
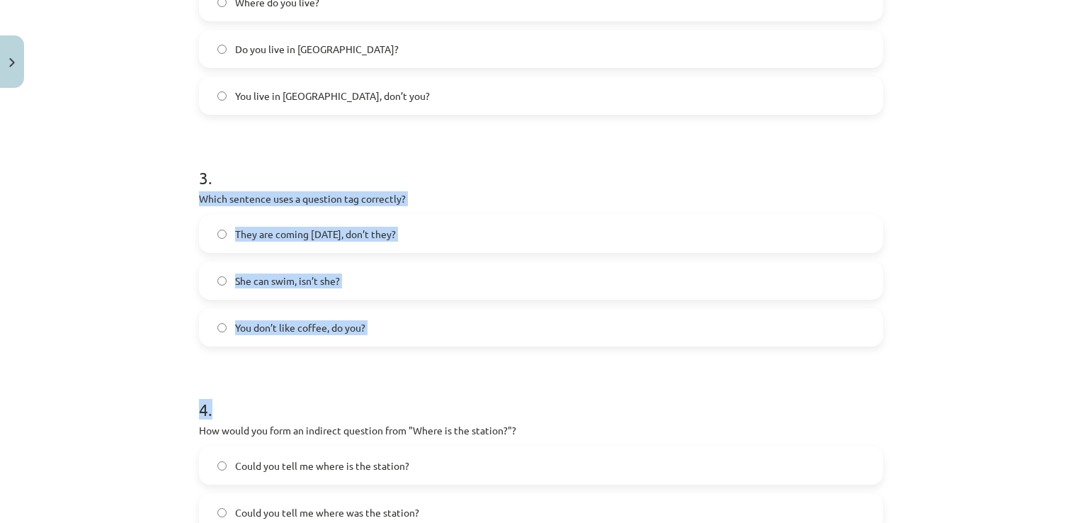
drag, startPoint x: 192, startPoint y: 192, endPoint x: 410, endPoint y: 362, distance: 276.5
click at [410, 362] on div "8 XP Saņemsi Viegls 154 pilda Apraksts Uzdevums Palīdzība 1 . What is the corre…" at bounding box center [541, 99] width 701 height 1215
click at [93, 310] on div "Mācību tēma: Angļu valoda i - 10.[PERSON_NAME] 1.ieskaites mācību materiāls #5 …" at bounding box center [541, 261] width 1082 height 523
drag, startPoint x: 196, startPoint y: 193, endPoint x: 394, endPoint y: 318, distance: 234.6
click at [394, 318] on div "3 . Which sentence uses a question tag correctly? They are coming [DATE], don’t…" at bounding box center [541, 244] width 684 height 203
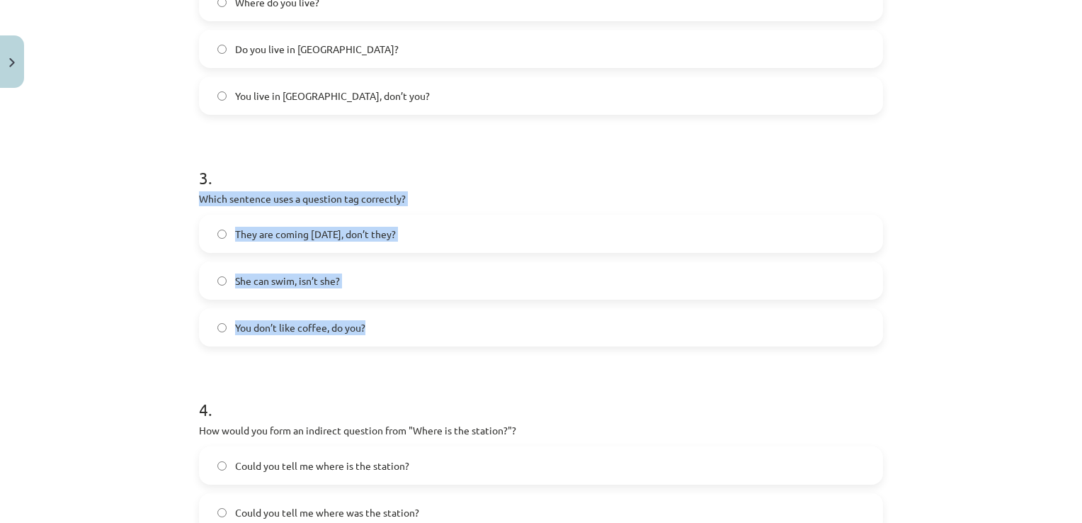
click at [154, 335] on div "Mācību tēma: Angļu valoda i - 10.[PERSON_NAME] 1.ieskaites mācību materiāls #5 …" at bounding box center [541, 261] width 1082 height 523
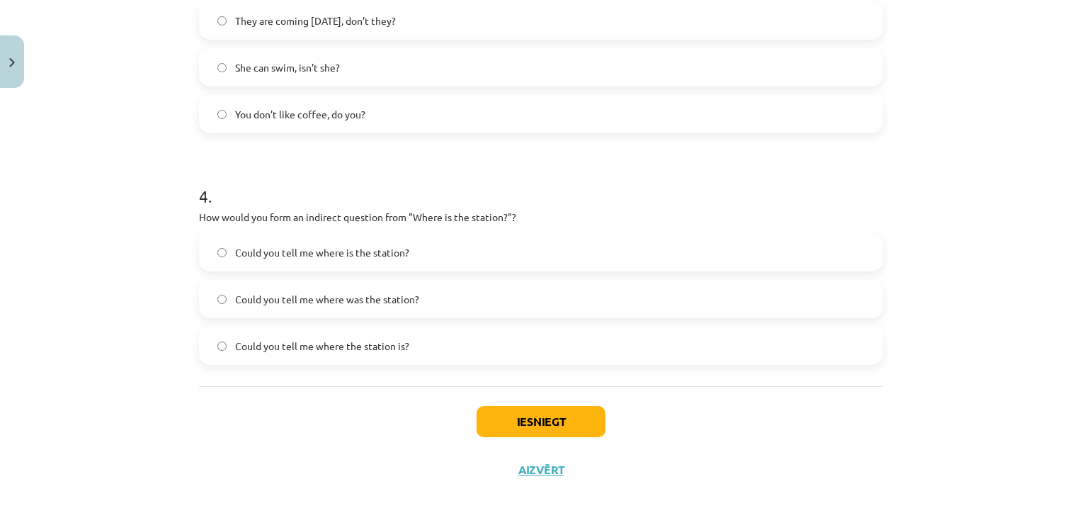
scroll to position [821, 0]
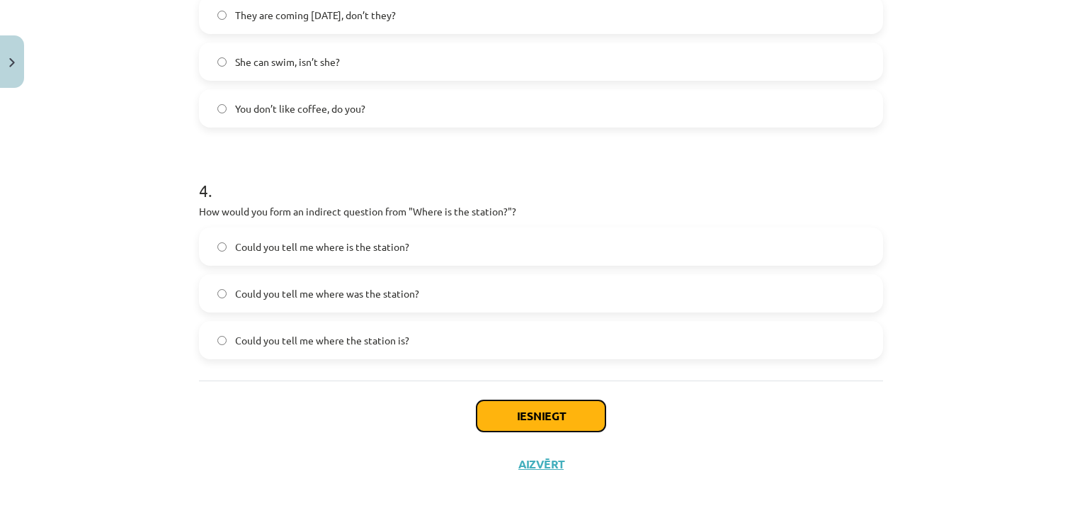
click at [550, 407] on button "Iesniegt" at bounding box center [541, 415] width 129 height 31
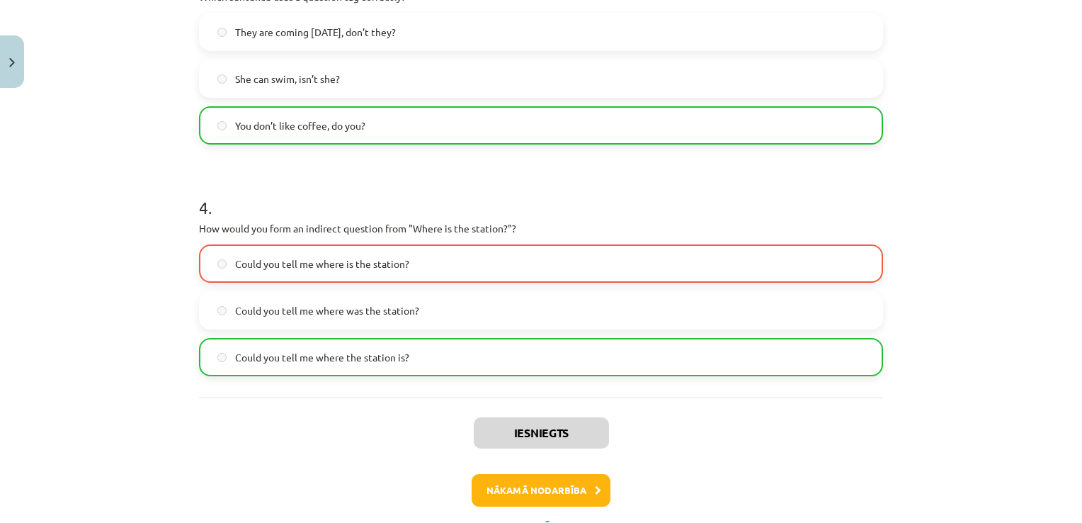
scroll to position [865, 0]
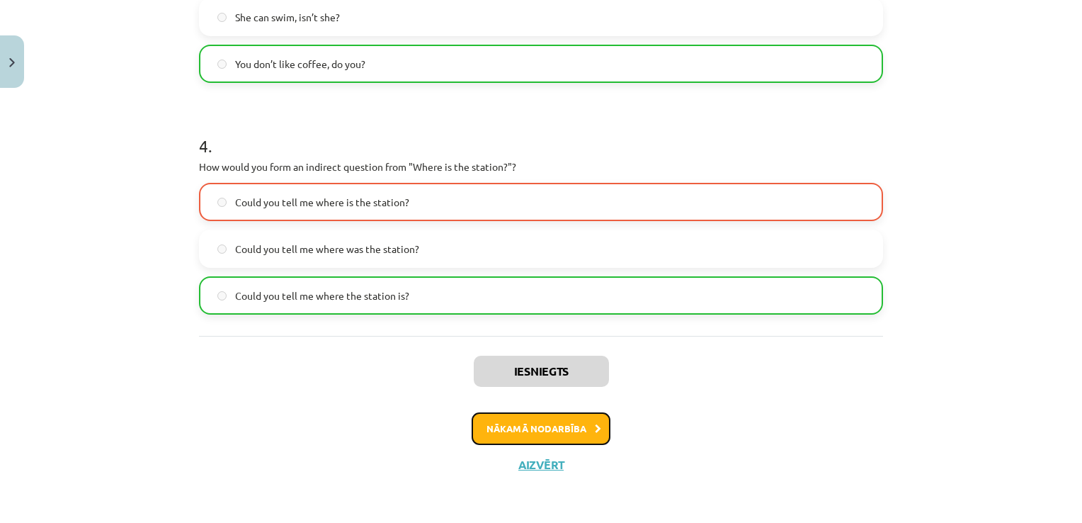
click at [493, 426] on button "Nākamā nodarbība" at bounding box center [541, 428] width 139 height 33
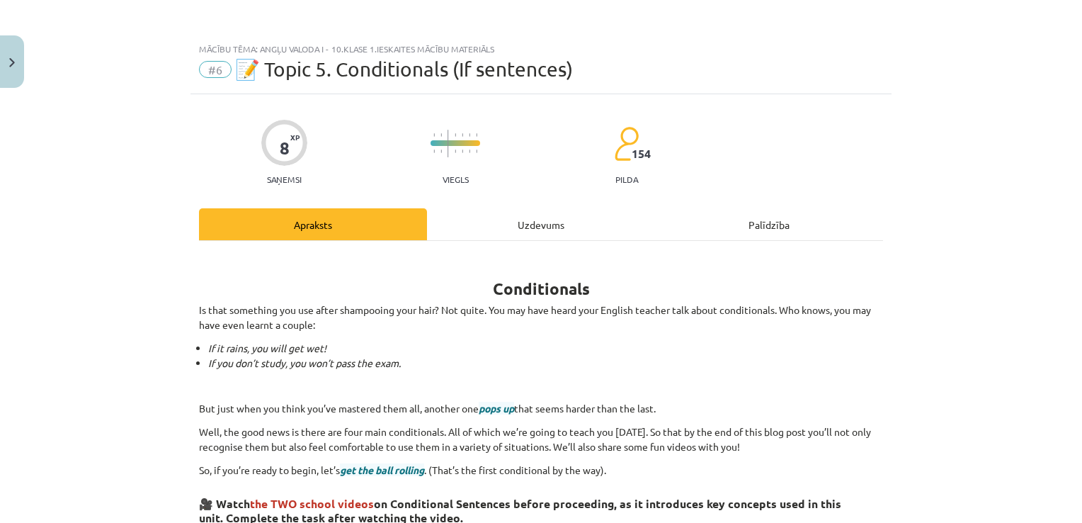
scroll to position [0, 0]
